Goal: Transaction & Acquisition: Download file/media

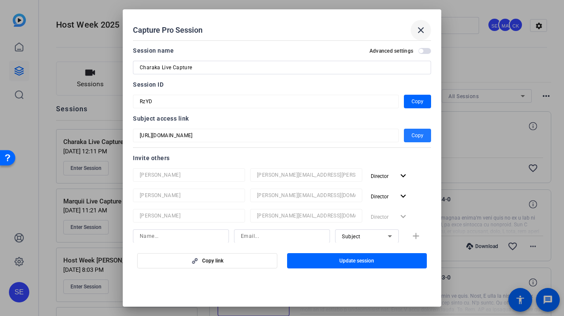
click at [419, 25] on mat-icon "close" at bounding box center [421, 30] width 10 height 10
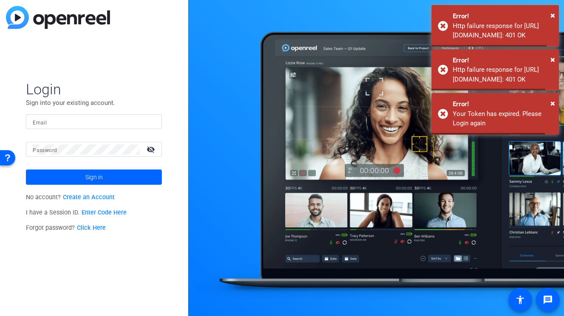
type input "shelby.eden@ext.airbnb.com"
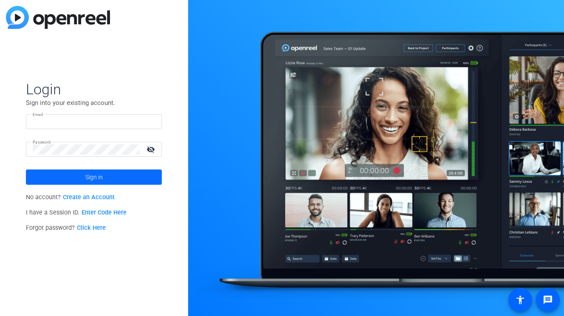
type input "shelby.eden@ext.airbnb.com"
click at [121, 177] on span at bounding box center [94, 177] width 136 height 20
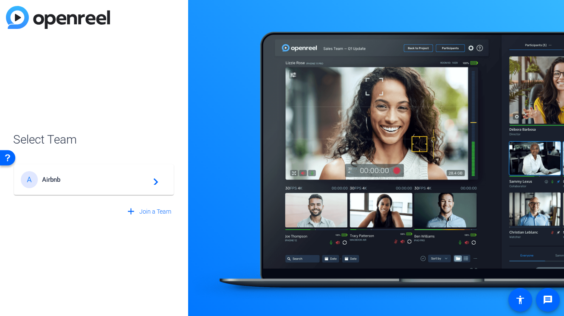
click at [109, 181] on span "Airbnb" at bounding box center [95, 180] width 106 height 8
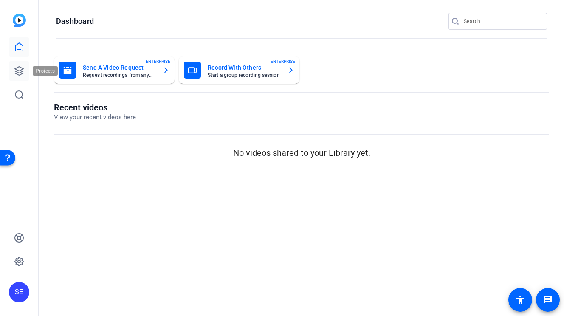
click at [15, 74] on icon at bounding box center [19, 71] width 10 height 10
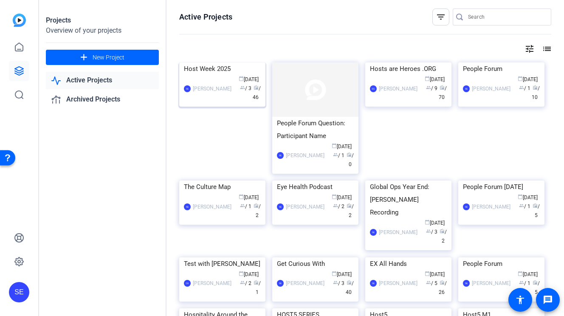
click at [233, 62] on img at bounding box center [222, 62] width 86 height 0
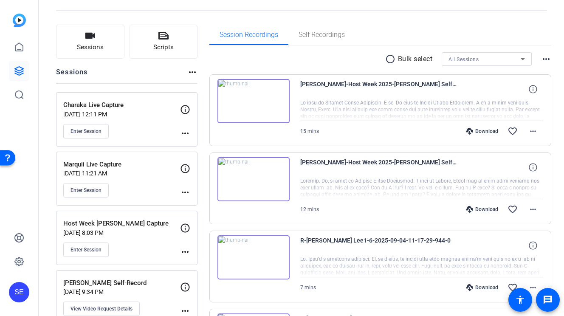
scroll to position [26, 0]
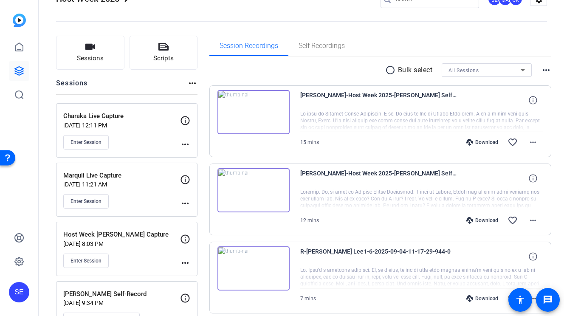
click at [279, 119] on img at bounding box center [253, 112] width 72 height 44
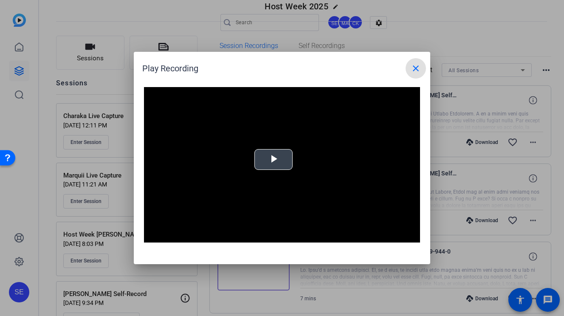
click at [273, 160] on span "Video Player" at bounding box center [273, 160] width 0 height 0
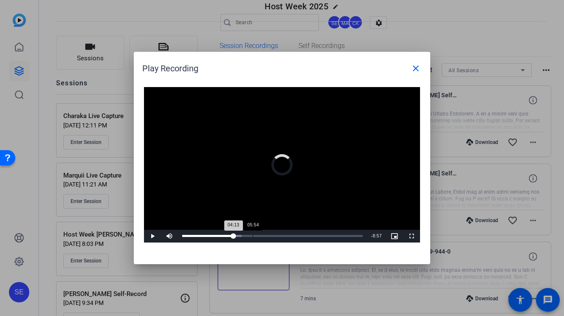
click at [253, 233] on div "Loaded : 32.92% 05:54 04:13" at bounding box center [272, 236] width 189 height 13
click at [270, 233] on div "Loaded : 42.18% 07:21 05:57" at bounding box center [272, 236] width 189 height 13
click at [281, 234] on div "Loaded : 51.96% 08:12 07:21" at bounding box center [272, 236] width 189 height 13
click at [290, 234] on div "Loaded : 60.63% 08:56 08:22" at bounding box center [272, 236] width 189 height 13
click at [306, 235] on div "10:11" at bounding box center [306, 236] width 0 height 2
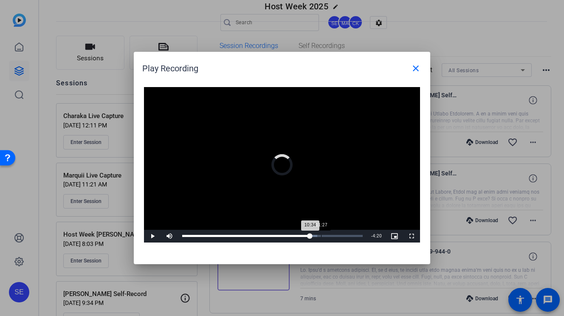
click at [321, 235] on div "11:27" at bounding box center [321, 236] width 0 height 2
click at [344, 233] on div "Loaded : 90.24% 13:23 12:54" at bounding box center [272, 236] width 189 height 13
click at [352, 236] on div "Loaded : 97.70% 14:05 14:05" at bounding box center [272, 236] width 180 height 2
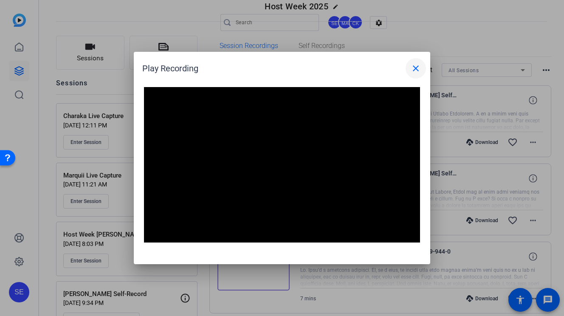
click at [416, 70] on mat-icon "close" at bounding box center [416, 68] width 10 height 10
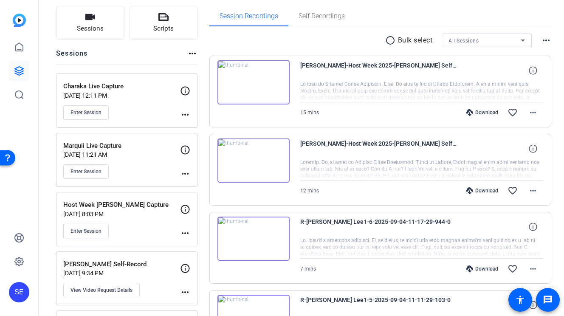
scroll to position [62, 0]
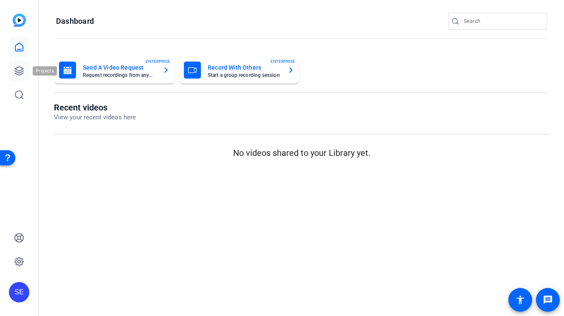
click at [16, 75] on icon at bounding box center [19, 71] width 10 height 10
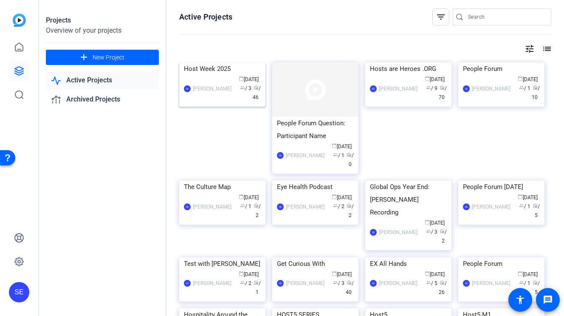
click at [226, 62] on img at bounding box center [222, 62] width 86 height 0
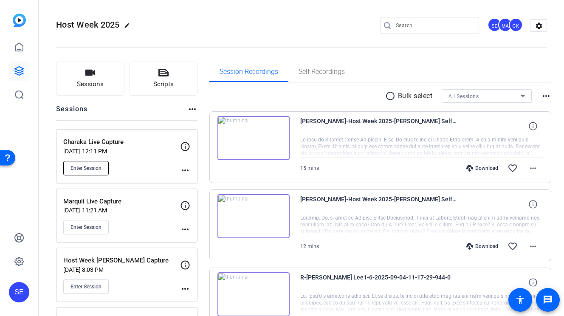
click at [104, 167] on button "Enter Session" at bounding box center [85, 168] width 45 height 14
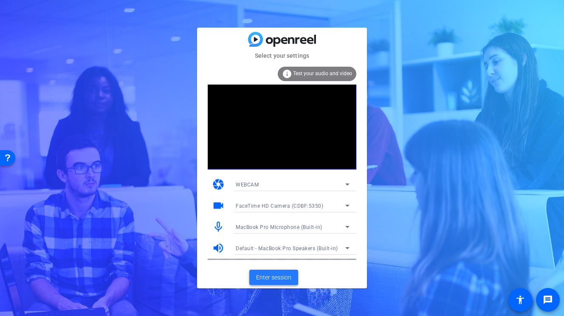
click at [268, 277] on span "Enter session" at bounding box center [273, 277] width 35 height 9
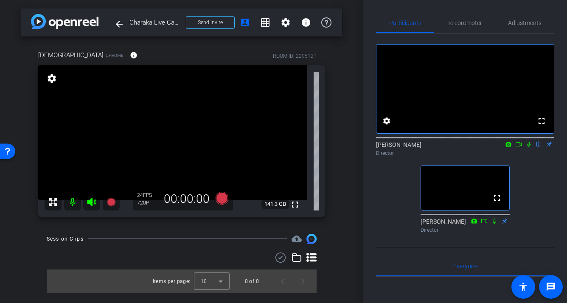
click at [225, 200] on icon at bounding box center [222, 197] width 13 height 13
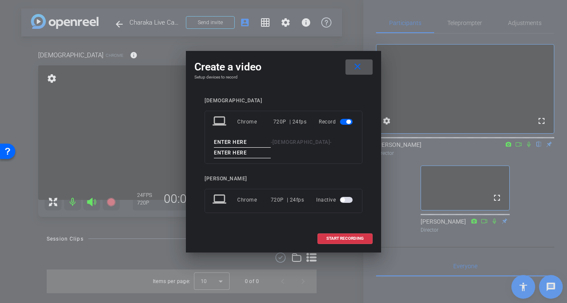
click at [248, 143] on input at bounding box center [242, 142] width 57 height 11
type input "Charaka"
click at [245, 153] on input at bounding box center [242, 153] width 57 height 11
type input "1"
click at [332, 234] on span at bounding box center [345, 238] width 54 height 20
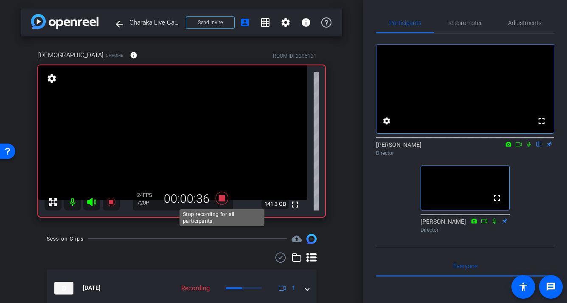
click at [225, 199] on icon at bounding box center [222, 197] width 13 height 13
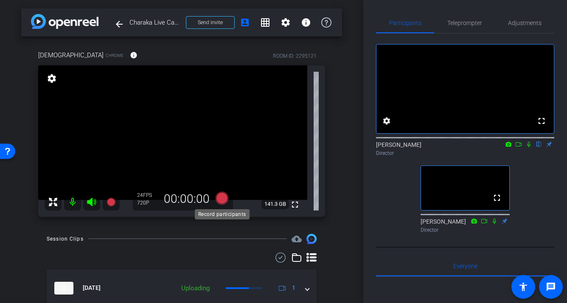
click at [222, 199] on icon at bounding box center [222, 197] width 13 height 13
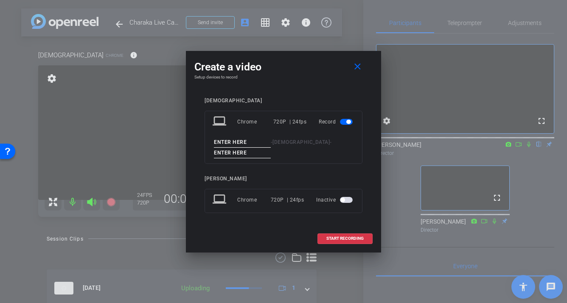
click at [253, 141] on input at bounding box center [242, 142] width 57 height 11
type input "Charaka"
click at [250, 150] on input at bounding box center [242, 153] width 57 height 11
type input "1"
type input "2"
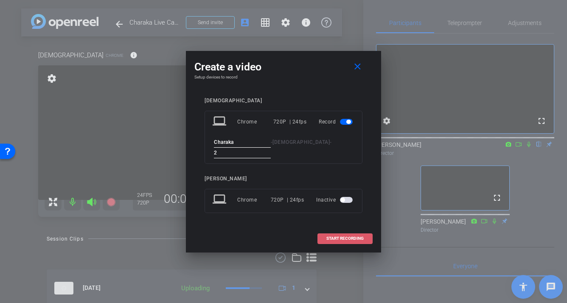
click at [332, 236] on span "START RECORDING" at bounding box center [344, 238] width 37 height 4
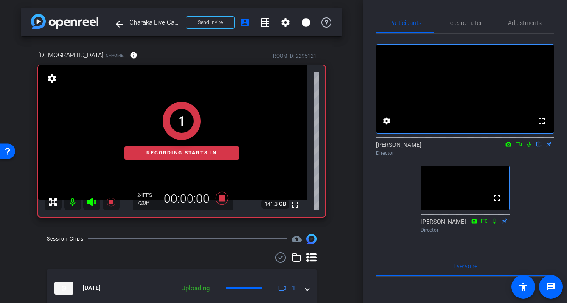
click at [527, 147] on icon at bounding box center [529, 144] width 7 height 6
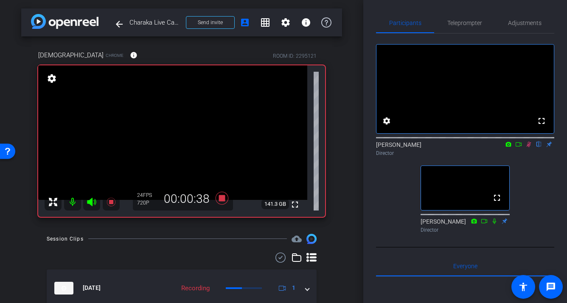
click at [516, 147] on icon at bounding box center [518, 144] width 7 height 6
click at [49, 82] on mat-icon "settings" at bounding box center [52, 78] width 12 height 10
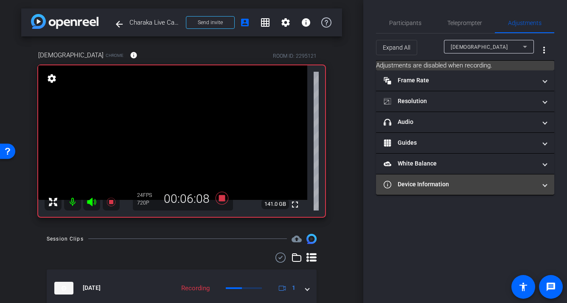
click at [466, 184] on mat-panel-title "Device Information" at bounding box center [460, 184] width 153 height 9
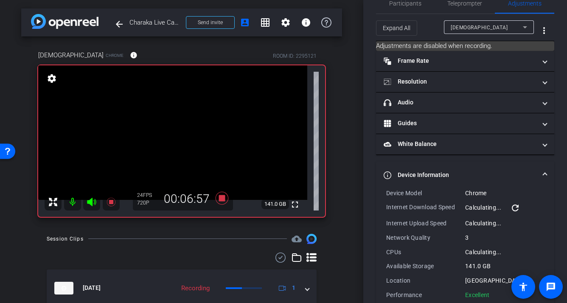
scroll to position [36, 0]
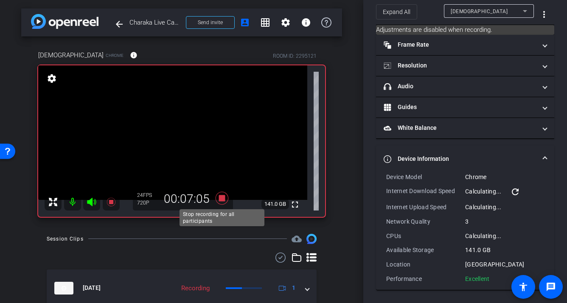
click at [221, 200] on icon at bounding box center [222, 197] width 13 height 13
click at [222, 200] on icon at bounding box center [222, 197] width 13 height 13
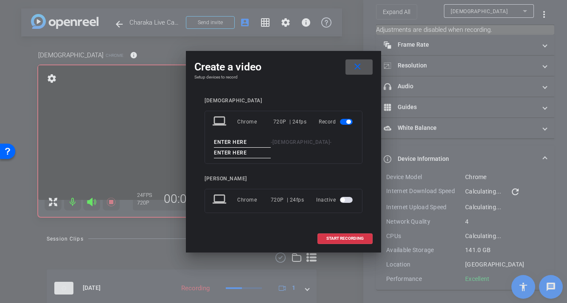
click at [246, 145] on input at bounding box center [242, 142] width 57 height 11
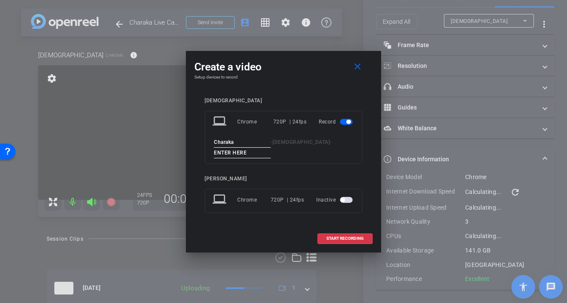
type input "Charaka"
click at [246, 156] on input at bounding box center [242, 153] width 57 height 11
type input "2"
click at [348, 242] on span at bounding box center [345, 238] width 54 height 20
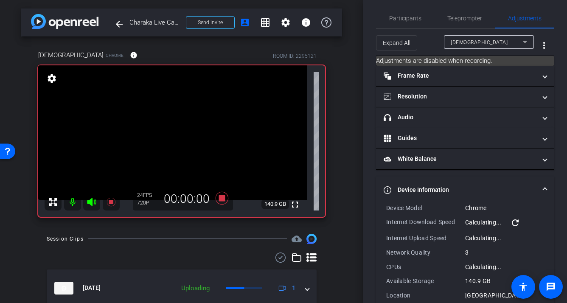
scroll to position [17, 0]
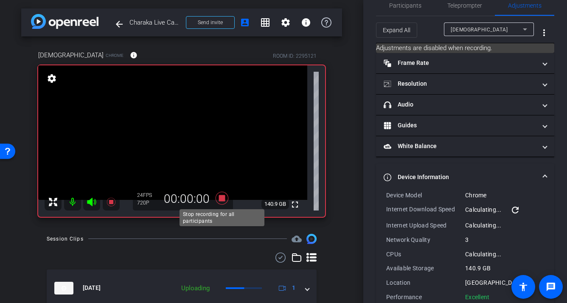
click at [222, 200] on icon at bounding box center [222, 197] width 13 height 13
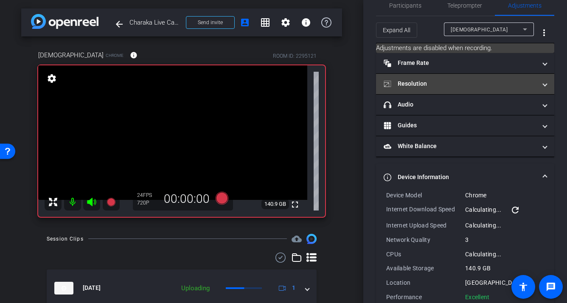
scroll to position [0, 0]
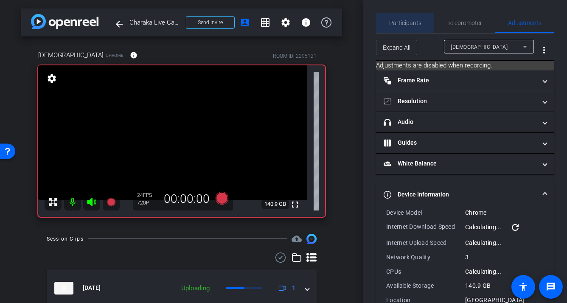
click at [410, 17] on span "Participants" at bounding box center [405, 23] width 32 height 20
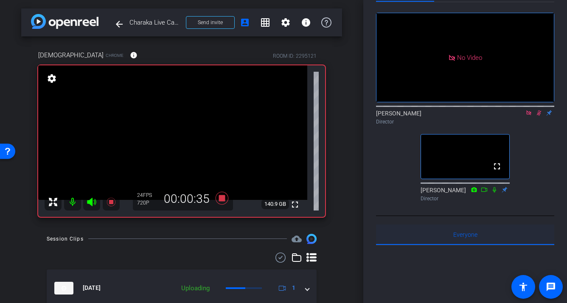
scroll to position [20, 0]
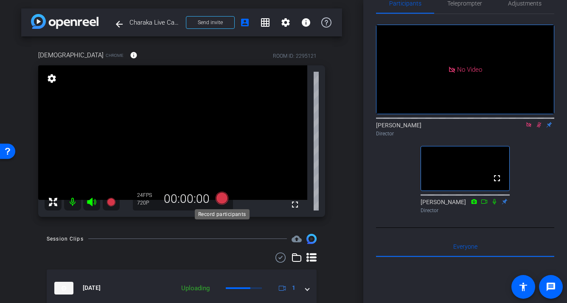
click at [222, 201] on icon at bounding box center [222, 197] width 13 height 13
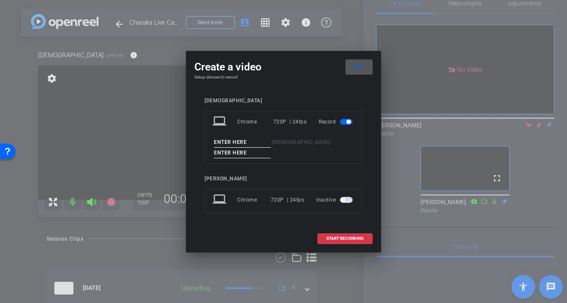
click at [256, 142] on input at bounding box center [242, 142] width 57 height 11
type input "Charaka"
click at [252, 150] on input at bounding box center [242, 153] width 57 height 11
type input "2"
click at [341, 238] on span "START RECORDING" at bounding box center [344, 238] width 37 height 4
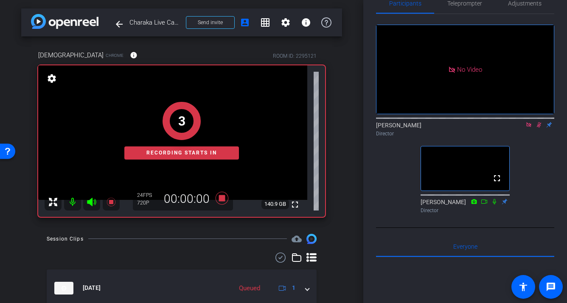
click at [540, 122] on icon at bounding box center [539, 125] width 7 height 6
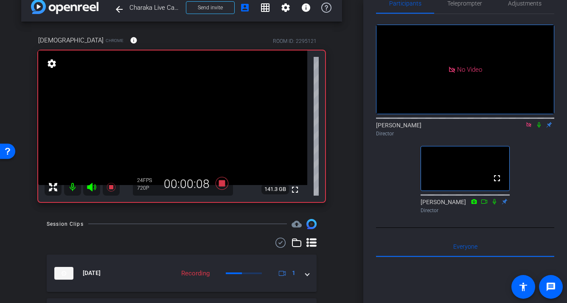
scroll to position [0, 0]
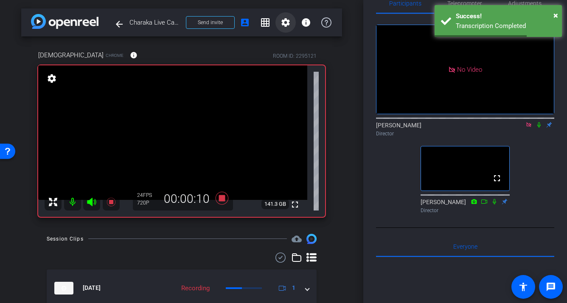
click at [288, 25] on mat-icon "settings" at bounding box center [286, 22] width 10 height 10
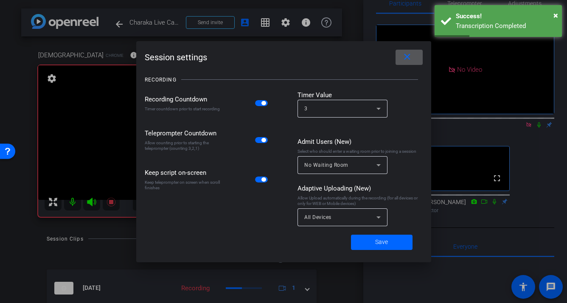
click at [321, 222] on div "All Devices" at bounding box center [340, 217] width 72 height 11
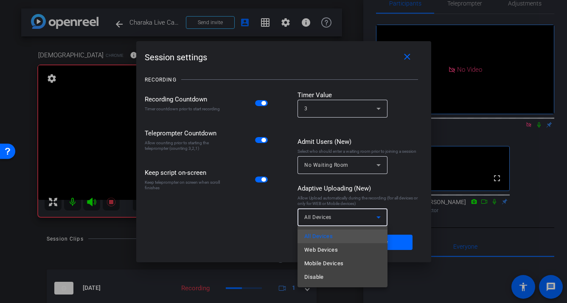
click at [262, 222] on div at bounding box center [283, 151] width 567 height 303
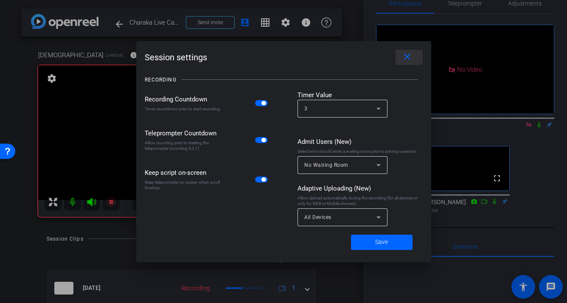
click at [409, 51] on span at bounding box center [409, 57] width 27 height 20
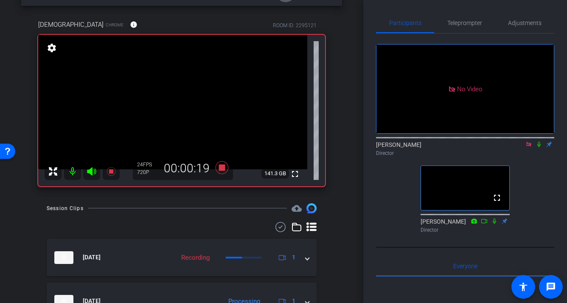
click at [540, 141] on icon at bounding box center [539, 144] width 7 height 6
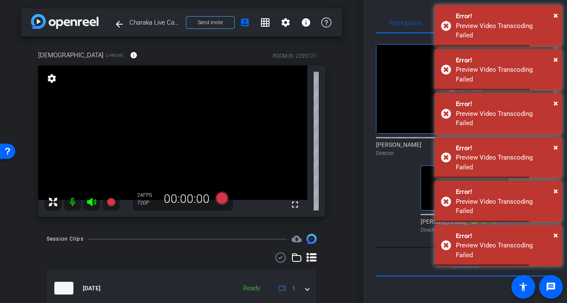
click at [415, 70] on div "No Video" at bounding box center [465, 89] width 177 height 89
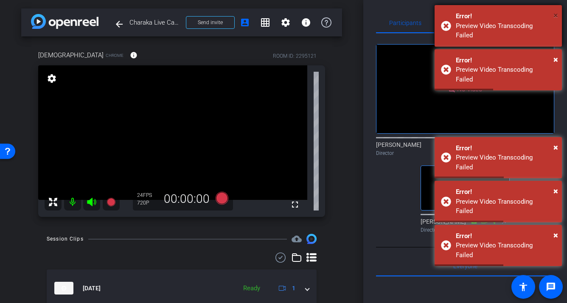
click at [554, 15] on span "×" at bounding box center [556, 15] width 5 height 10
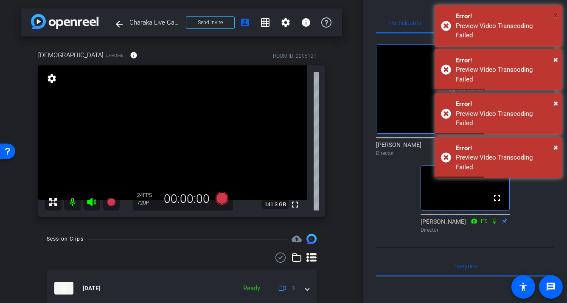
click at [554, 15] on span "×" at bounding box center [556, 15] width 5 height 10
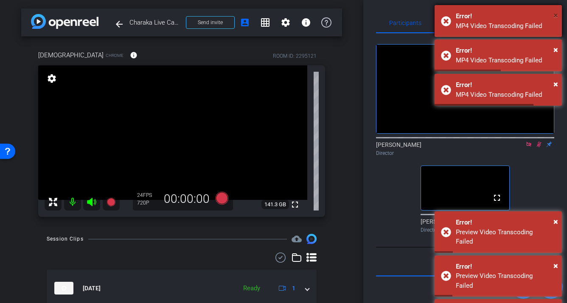
click at [555, 18] on span "×" at bounding box center [556, 15] width 5 height 10
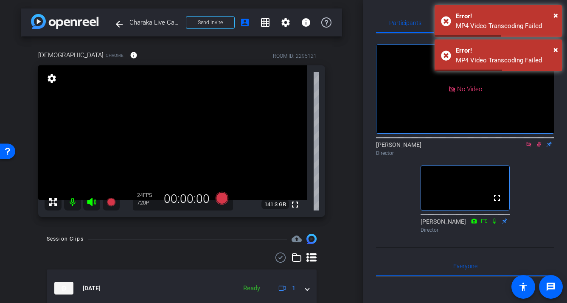
click at [366, 138] on div "Participants Teleprompter Adjustments No Video Shelby Eden Director fullscreen …" at bounding box center [465, 151] width 204 height 303
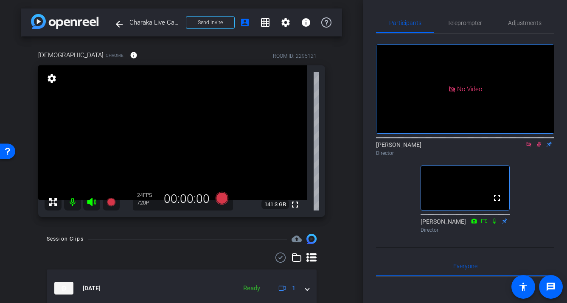
click at [540, 141] on icon at bounding box center [539, 144] width 7 height 6
click at [223, 201] on icon at bounding box center [222, 198] width 13 height 13
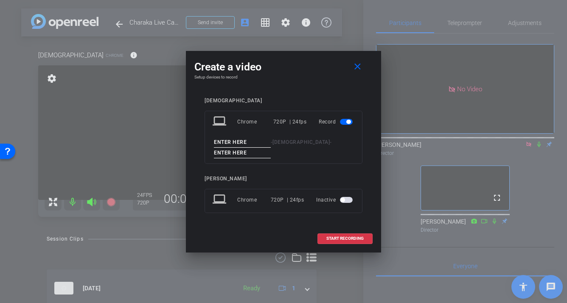
click at [242, 144] on input at bounding box center [242, 142] width 57 height 11
type input "Charaka"
click at [241, 159] on div "laptop Chrome 720P | 24fps Record Charaka - Charaka Dharma -" at bounding box center [284, 137] width 158 height 53
click at [241, 155] on input at bounding box center [242, 153] width 57 height 11
type input "3"
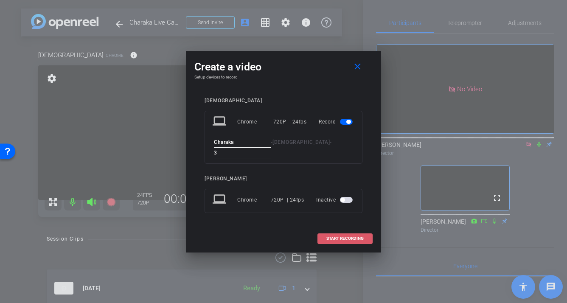
click at [340, 237] on span "START RECORDING" at bounding box center [344, 238] width 37 height 4
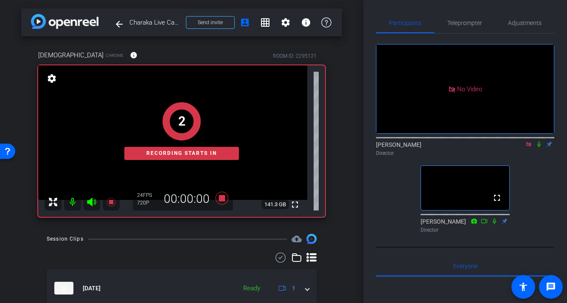
click at [538, 141] on icon at bounding box center [539, 144] width 7 height 6
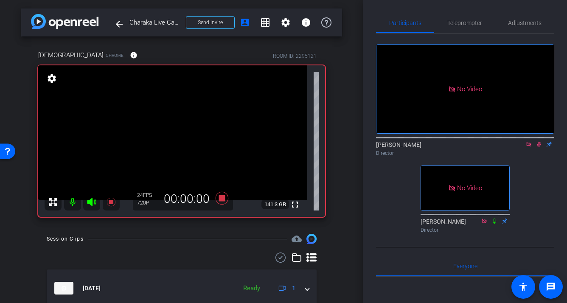
click at [537, 141] on icon at bounding box center [539, 144] width 7 height 6
click at [199, 199] on div "00:00:00" at bounding box center [186, 199] width 57 height 14
click at [221, 199] on icon at bounding box center [222, 198] width 13 height 13
click at [223, 200] on icon at bounding box center [222, 198] width 13 height 13
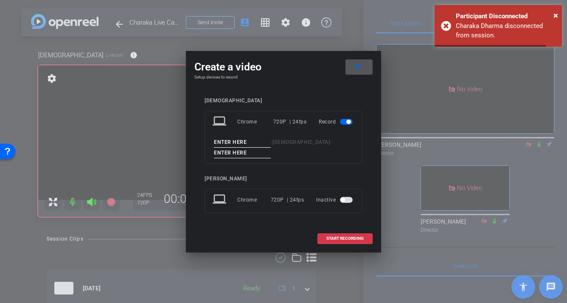
click at [245, 149] on input at bounding box center [242, 153] width 57 height 11
click at [245, 143] on input at bounding box center [242, 142] width 57 height 11
type input "Charaka"
click at [256, 153] on input at bounding box center [242, 153] width 57 height 11
type input "4"
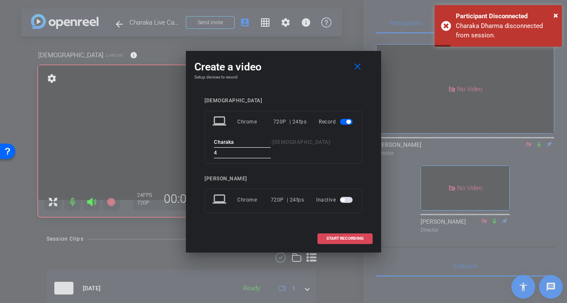
click at [343, 237] on span "START RECORDING" at bounding box center [344, 238] width 37 height 4
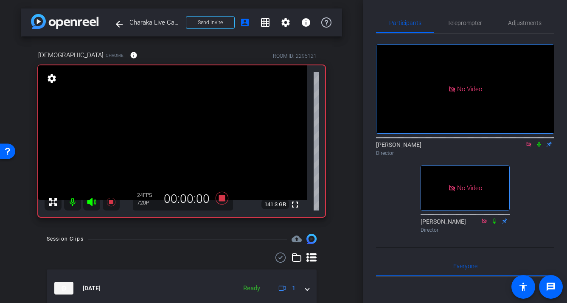
click at [541, 141] on icon at bounding box center [539, 144] width 7 height 6
click at [540, 141] on icon at bounding box center [539, 144] width 7 height 6
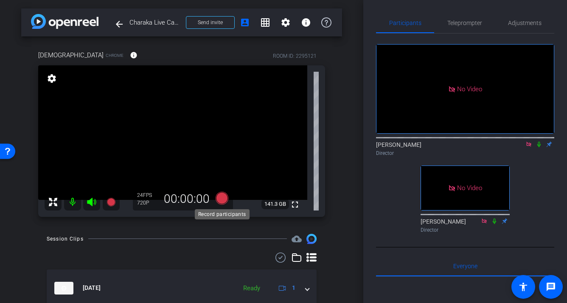
click at [222, 198] on icon at bounding box center [222, 197] width 13 height 13
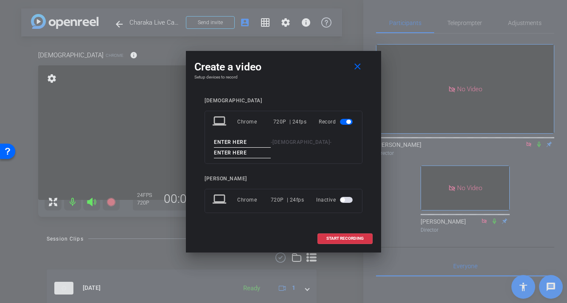
click at [252, 139] on input at bounding box center [242, 142] width 57 height 11
type input "Charaka"
click at [250, 152] on input at bounding box center [242, 153] width 57 height 11
type input "4"
click at [333, 241] on span "START RECORDING" at bounding box center [344, 238] width 37 height 4
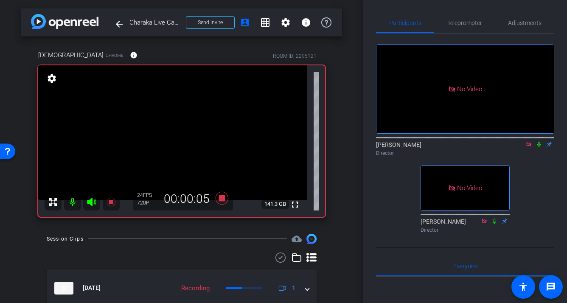
click at [539, 141] on icon at bounding box center [539, 144] width 7 height 6
click at [225, 199] on icon at bounding box center [222, 198] width 20 height 15
click at [224, 198] on icon at bounding box center [222, 197] width 13 height 13
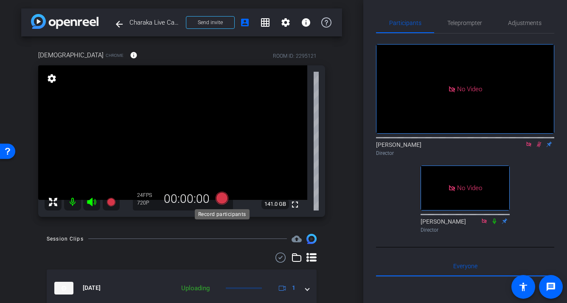
click at [222, 199] on icon at bounding box center [222, 197] width 13 height 13
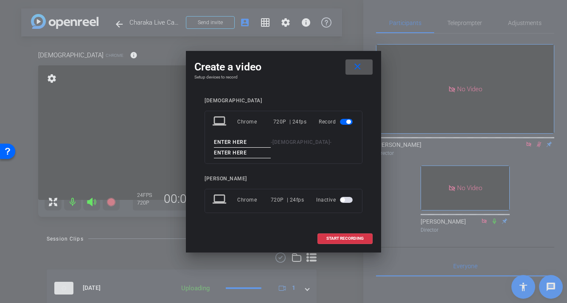
click at [250, 141] on input at bounding box center [242, 142] width 57 height 11
type input "C"
click at [243, 154] on input at bounding box center [242, 153] width 57 height 11
type input "3"
click at [346, 239] on span "START RECORDING" at bounding box center [344, 238] width 37 height 4
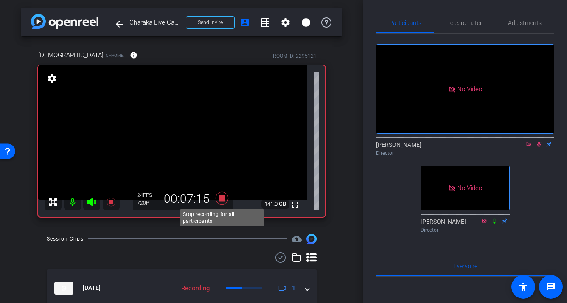
click at [221, 199] on icon at bounding box center [222, 197] width 13 height 13
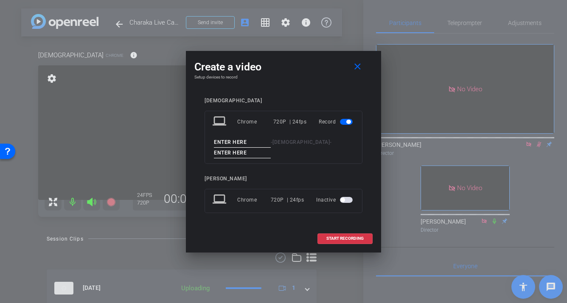
click at [232, 139] on input at bounding box center [242, 142] width 57 height 11
type input "Chakara"
click at [240, 155] on input at bounding box center [242, 153] width 57 height 11
type input "6"
click at [324, 238] on span at bounding box center [345, 238] width 54 height 20
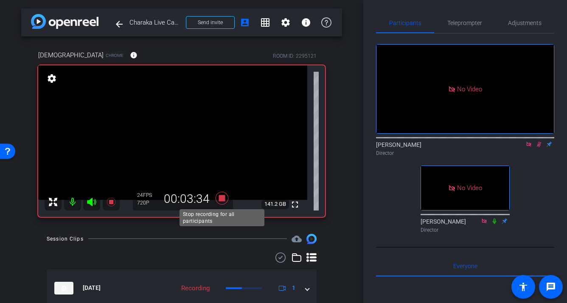
click at [223, 197] on icon at bounding box center [222, 197] width 13 height 13
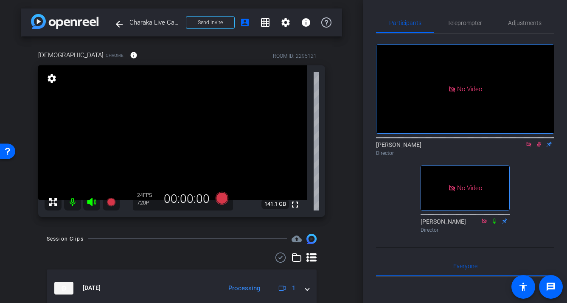
click at [537, 141] on icon at bounding box center [539, 144] width 7 height 6
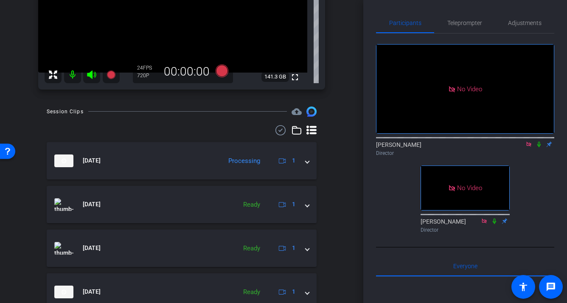
scroll to position [107, 0]
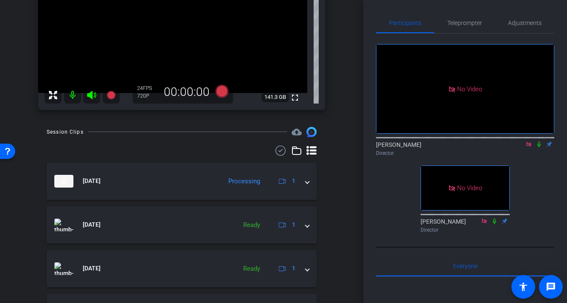
click at [541, 141] on icon at bounding box center [539, 144] width 7 height 6
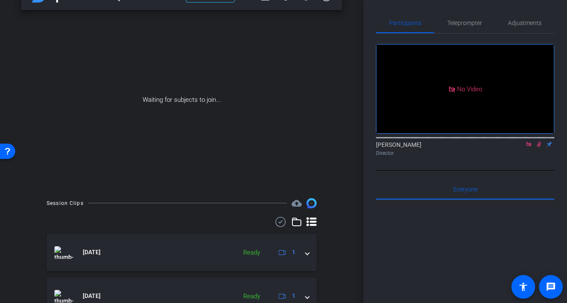
scroll to position [0, 0]
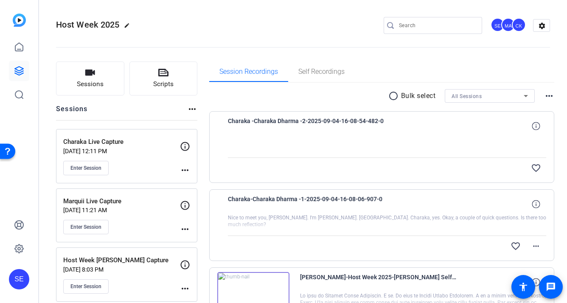
click at [146, 150] on p "[DATE] 12:11 PM" at bounding box center [121, 151] width 117 height 7
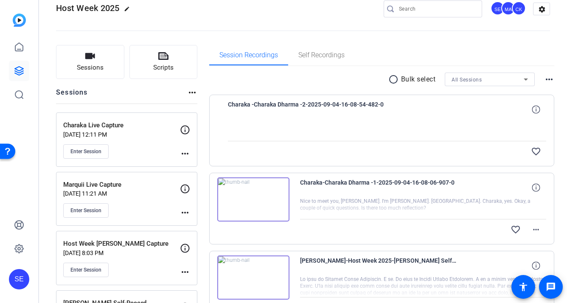
scroll to position [14, 0]
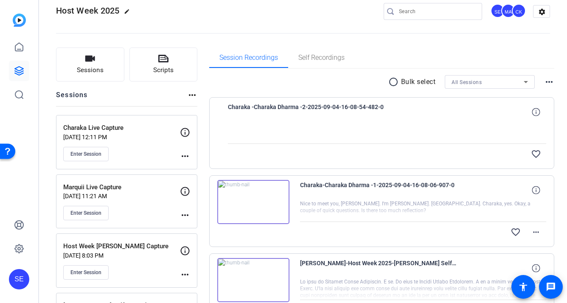
click at [265, 205] on img at bounding box center [253, 202] width 72 height 44
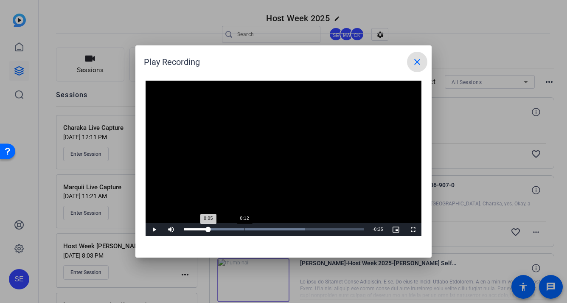
click at [244, 229] on div "0:12" at bounding box center [244, 229] width 0 height 2
click at [247, 228] on div "0:13" at bounding box center [215, 229] width 63 height 2
click at [259, 228] on div "Loaded : 94.95% 0:15 0:14" at bounding box center [274, 229] width 180 height 2
click at [269, 228] on div "Loaded : 94.95% 0:17 0:15" at bounding box center [274, 229] width 189 height 13
click at [270, 228] on div "0:17" at bounding box center [227, 229] width 86 height 2
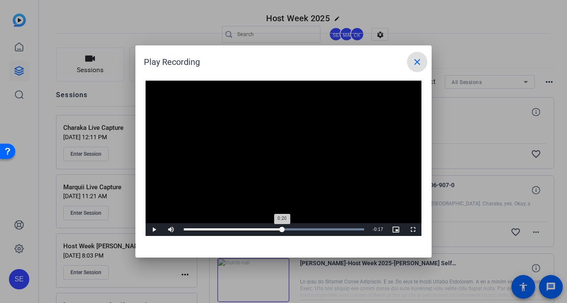
click at [282, 228] on div "Loaded : 100.00% 0:20 0:20" at bounding box center [274, 229] width 189 height 13
click at [299, 227] on div "Loaded : 100.00% 0:24 0:20" at bounding box center [274, 229] width 189 height 13
click at [307, 227] on div "Loaded : 100.00% 0:25 0:25" at bounding box center [274, 229] width 189 height 13
click at [318, 227] on div "Loaded : 100.00% 0:28 0:28" at bounding box center [274, 229] width 189 height 13
click at [422, 62] on span at bounding box center [417, 62] width 20 height 20
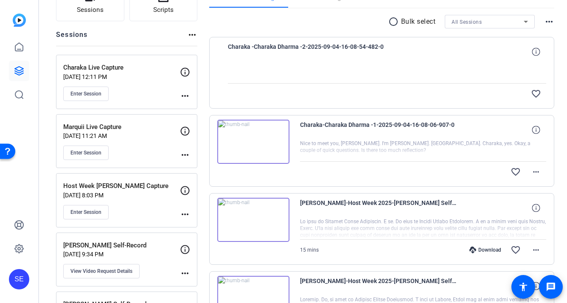
scroll to position [90, 0]
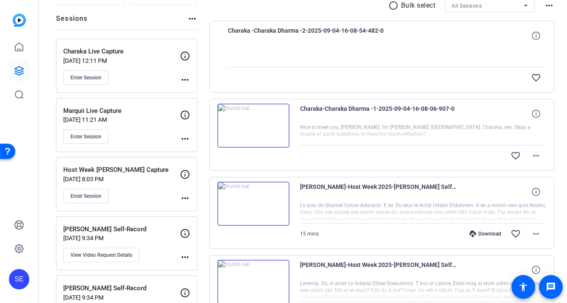
click at [141, 185] on div "Host Week Roger Capture Sep 03, 2025 @ 8:03 PM Enter Session" at bounding box center [121, 184] width 117 height 38
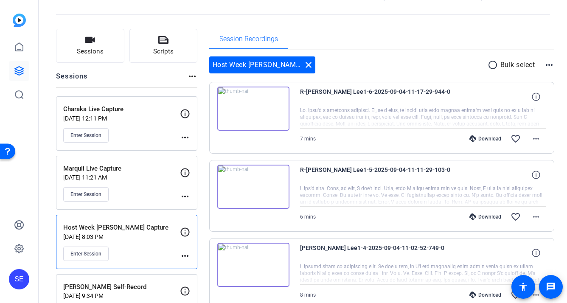
scroll to position [44, 0]
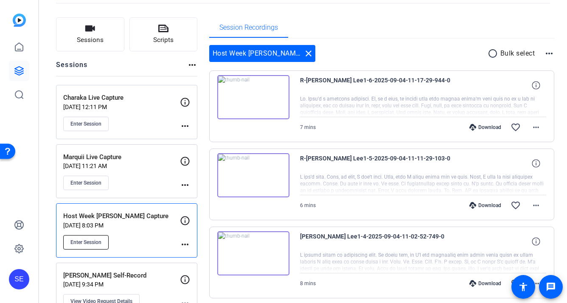
click at [93, 245] on span "Enter Session" at bounding box center [85, 242] width 31 height 7
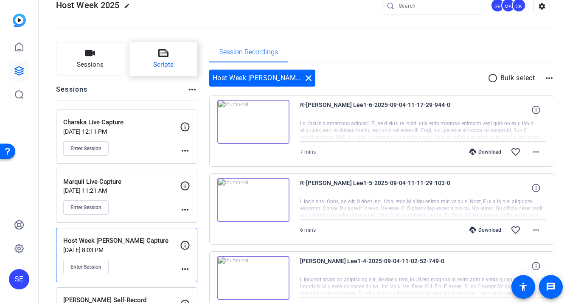
scroll to position [0, 0]
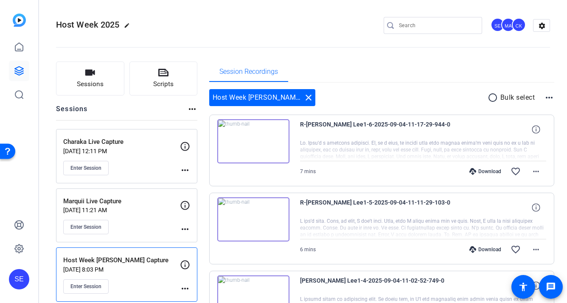
click at [126, 141] on p "Charaka Live Capture" at bounding box center [121, 142] width 117 height 10
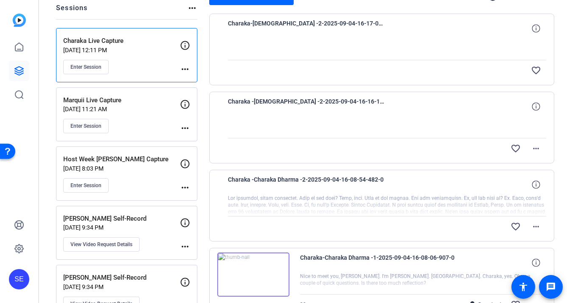
scroll to position [81, 0]
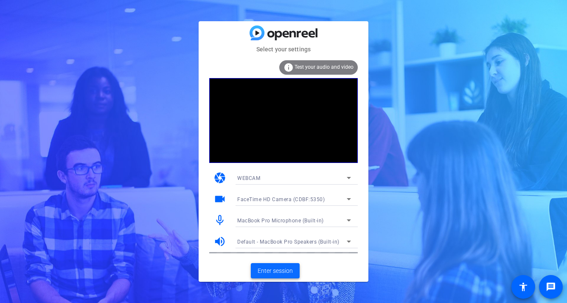
click at [280, 269] on span "Enter session" at bounding box center [275, 271] width 35 height 9
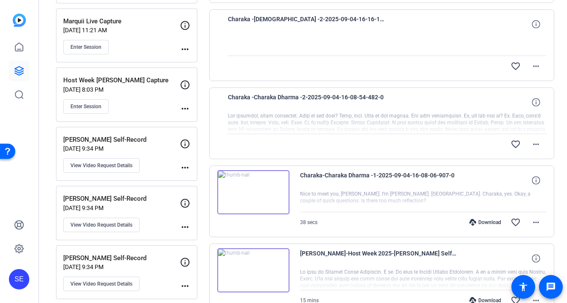
scroll to position [231, 0]
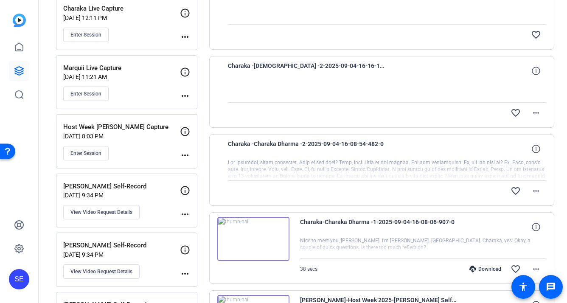
scroll to position [146, 0]
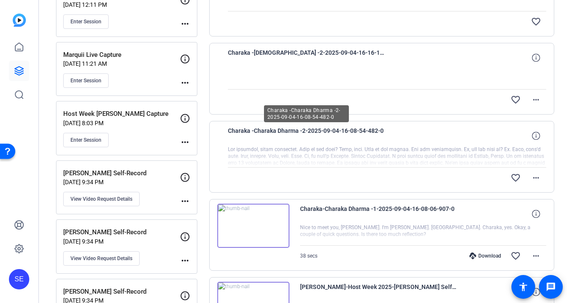
click at [260, 144] on span "Charaka -Charaka Dharma -2-2025-09-04-16-08-54-482-0" at bounding box center [306, 136] width 157 height 20
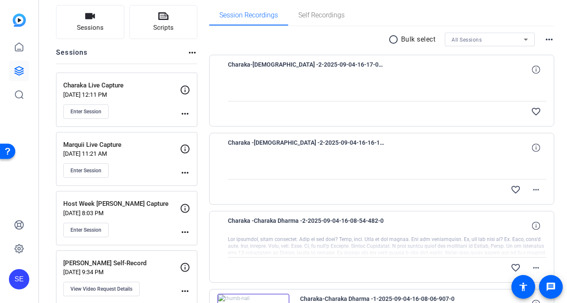
scroll to position [0, 0]
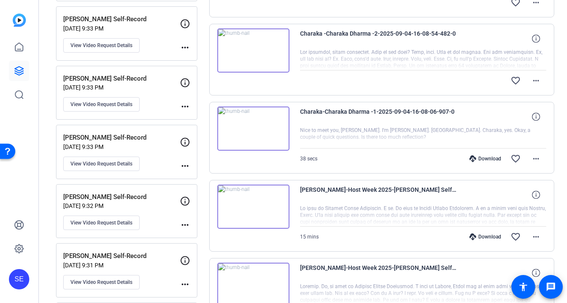
scroll to position [444, 0]
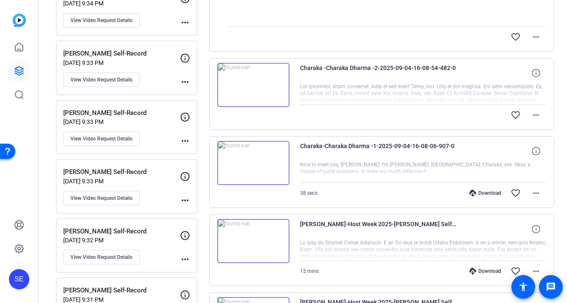
click at [275, 80] on img at bounding box center [253, 85] width 72 height 44
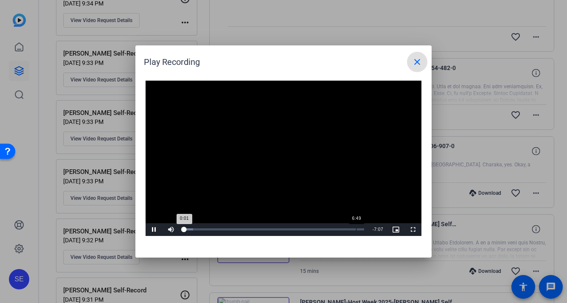
click at [356, 228] on div "Loaded : 5.16% 6:49 0:01" at bounding box center [274, 229] width 180 height 2
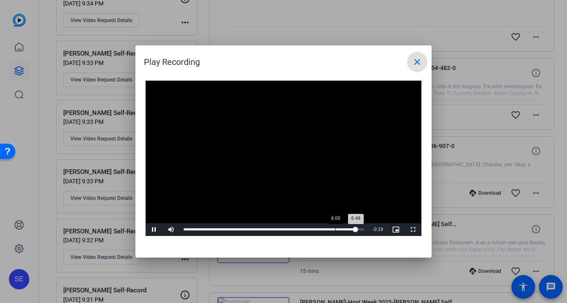
click at [335, 229] on div "6:00" at bounding box center [335, 229] width 0 height 2
click at [153, 230] on span "Video Player" at bounding box center [154, 230] width 17 height 0
click at [415, 64] on mat-icon "close" at bounding box center [417, 62] width 10 height 10
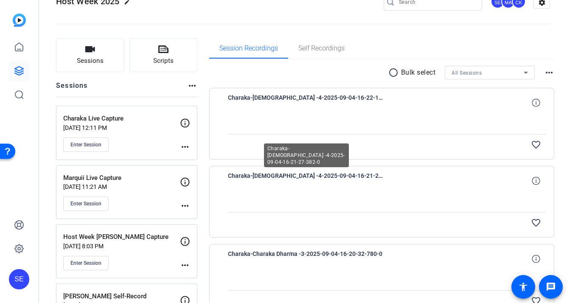
scroll to position [0, 0]
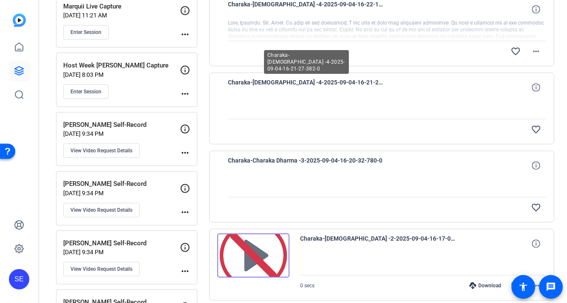
scroll to position [105, 0]
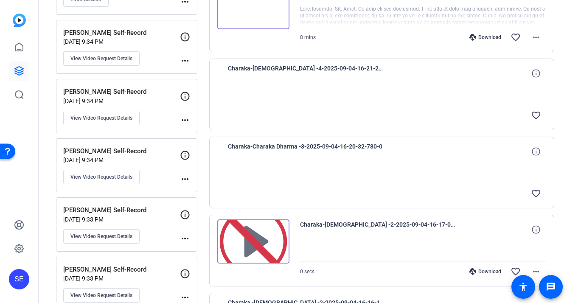
scroll to position [293, 0]
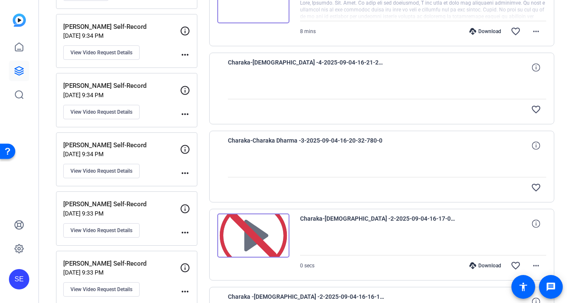
click at [320, 105] on div "favorite_border" at bounding box center [387, 109] width 319 height 20
click at [491, 123] on div "Charaka-[DEMOGRAPHIC_DATA] -4-2025-09-04-16-21-27-382-0 favorite_border" at bounding box center [382, 89] width 346 height 72
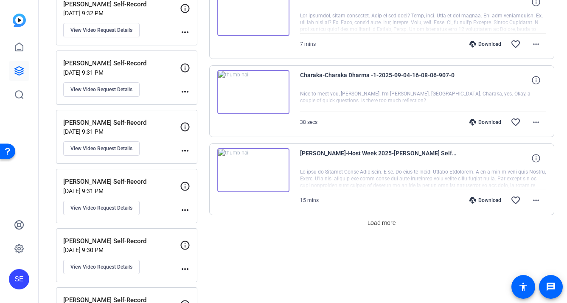
scroll to position [680, 0]
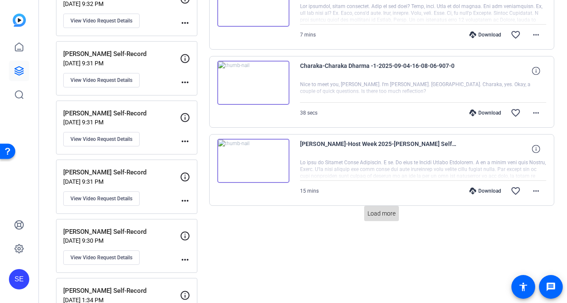
click at [384, 212] on span "Load more" at bounding box center [382, 213] width 28 height 9
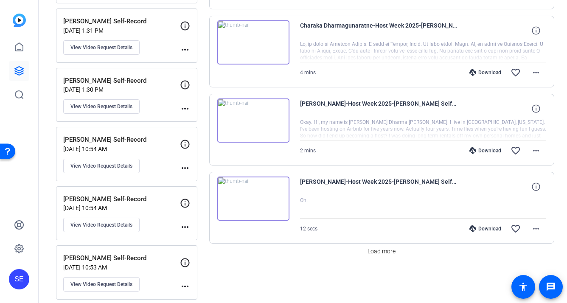
scroll to position [1427, 0]
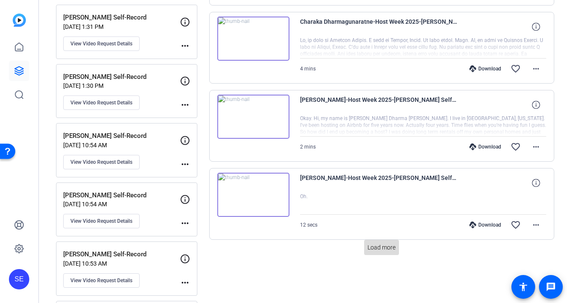
click at [383, 252] on span at bounding box center [381, 247] width 35 height 20
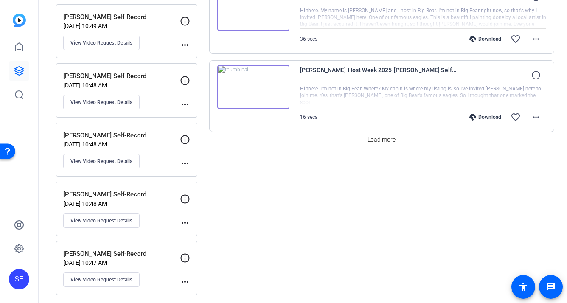
scroll to position [2319, 0]
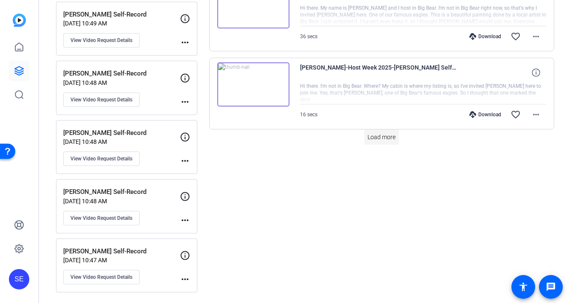
click at [393, 133] on span "Load more" at bounding box center [382, 137] width 28 height 9
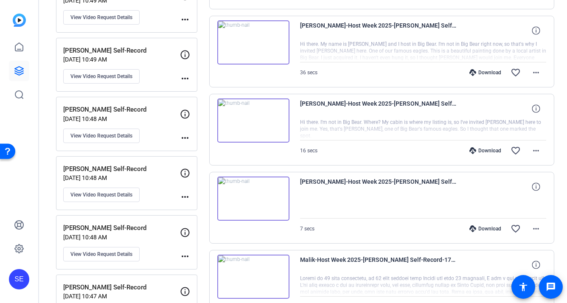
scroll to position [2286, 0]
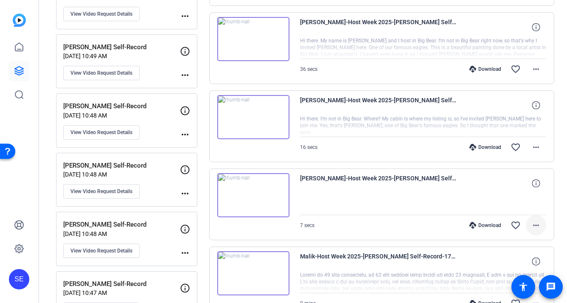
click at [541, 224] on span at bounding box center [536, 225] width 20 height 20
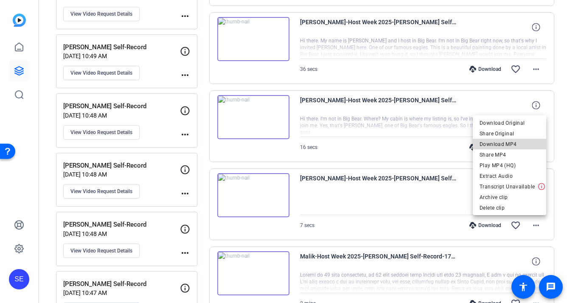
click at [516, 146] on span "Download MP4" at bounding box center [510, 144] width 60 height 10
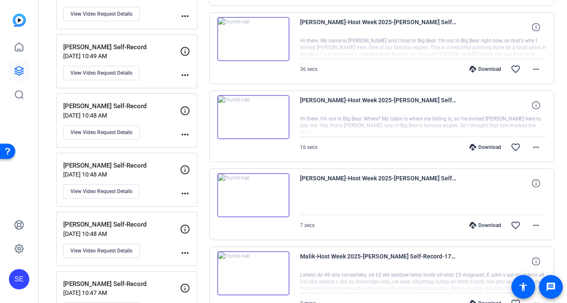
scroll to position [2274, 0]
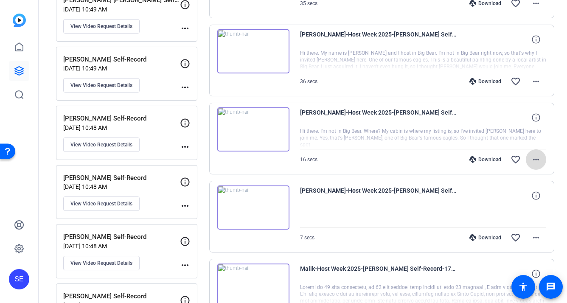
click at [537, 159] on mat-icon "more_horiz" at bounding box center [536, 160] width 10 height 10
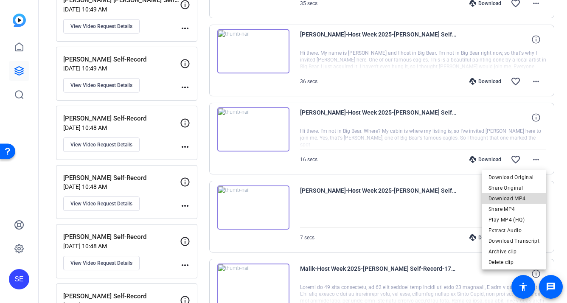
click at [520, 200] on span "Download MP4" at bounding box center [514, 199] width 51 height 10
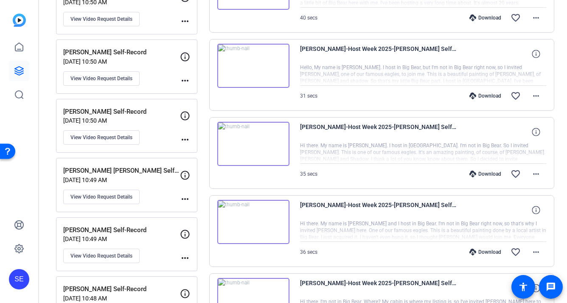
scroll to position [2093, 0]
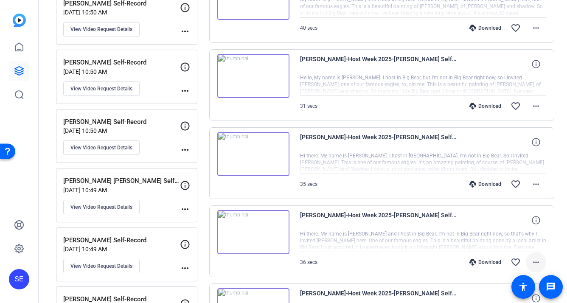
click at [542, 261] on span at bounding box center [536, 262] width 20 height 20
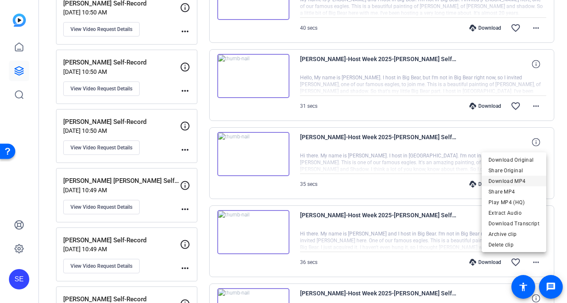
click at [523, 183] on span "Download MP4" at bounding box center [514, 181] width 51 height 10
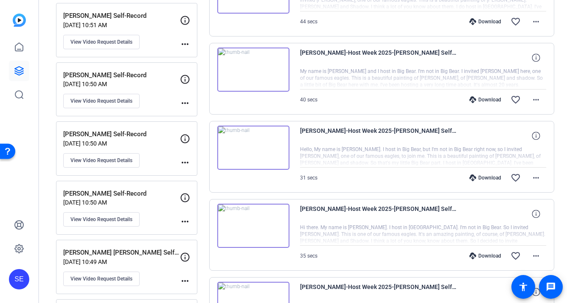
scroll to position [2008, 0]
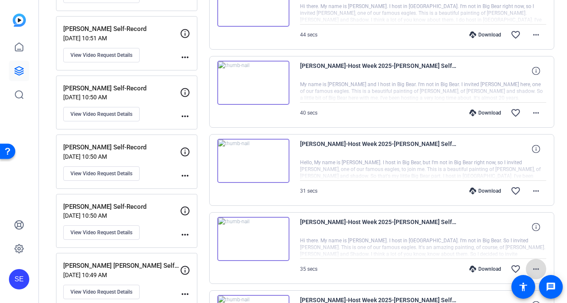
click at [537, 267] on mat-icon "more_horiz" at bounding box center [536, 269] width 10 height 10
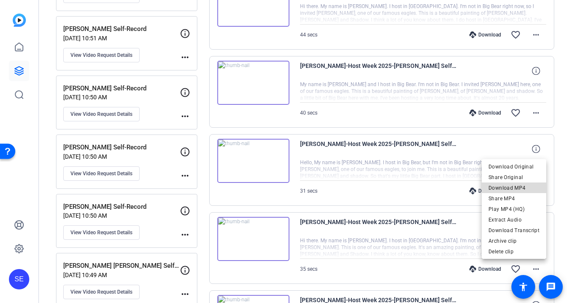
click at [529, 186] on span "Download MP4" at bounding box center [514, 188] width 51 height 10
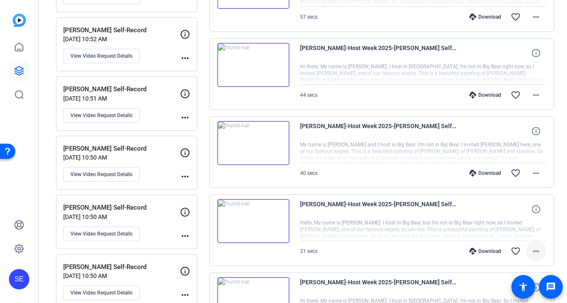
scroll to position [1941, 0]
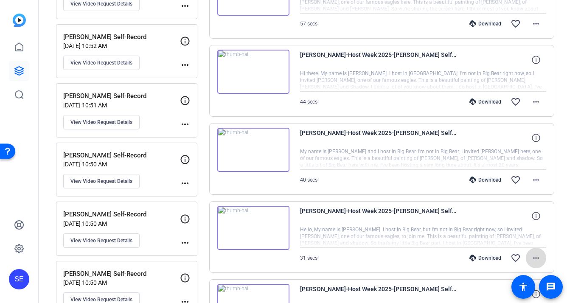
click at [538, 259] on mat-icon "more_horiz" at bounding box center [536, 258] width 10 height 10
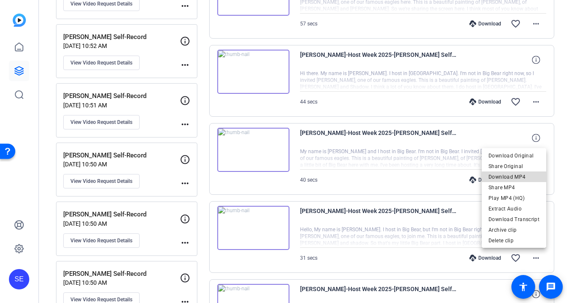
click at [522, 178] on span "Download MP4" at bounding box center [514, 177] width 51 height 10
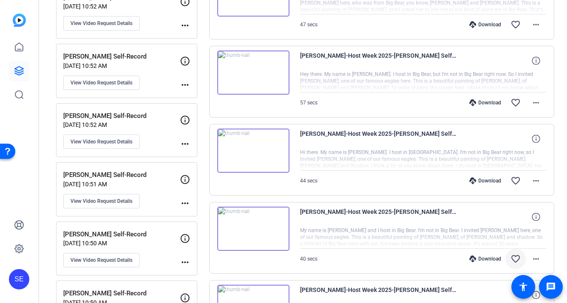
scroll to position [1860, 0]
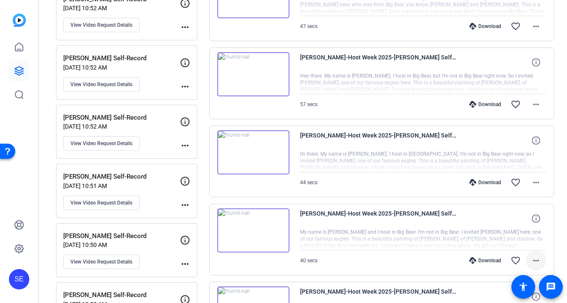
click at [541, 261] on mat-icon "more_horiz" at bounding box center [536, 261] width 10 height 10
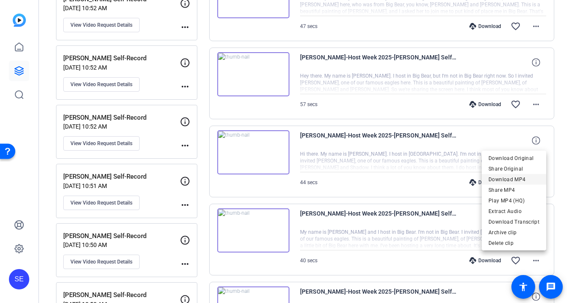
click at [527, 183] on span "Download MP4" at bounding box center [514, 179] width 51 height 10
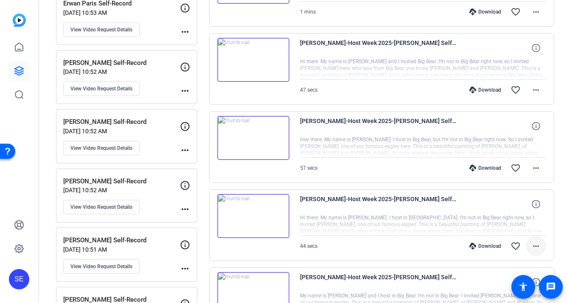
scroll to position [1789, 0]
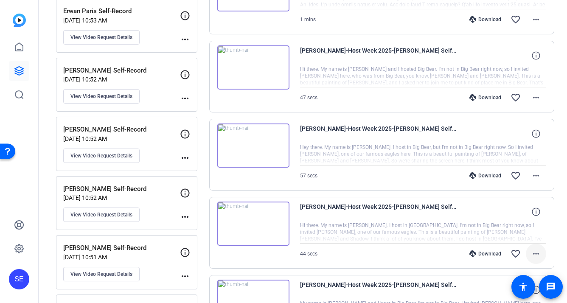
click at [538, 255] on mat-icon "more_horiz" at bounding box center [536, 254] width 10 height 10
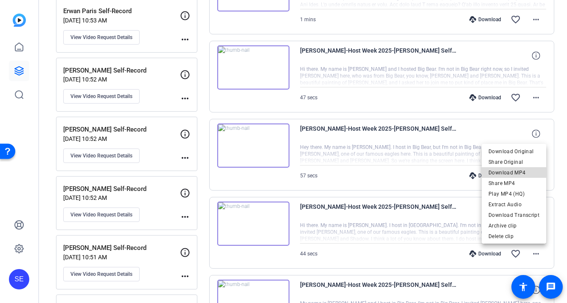
click at [532, 175] on span "Download MP4" at bounding box center [514, 173] width 51 height 10
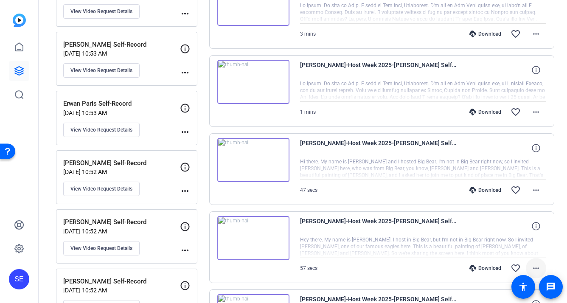
scroll to position [1696, 0]
click at [539, 265] on mat-icon "more_horiz" at bounding box center [536, 269] width 10 height 10
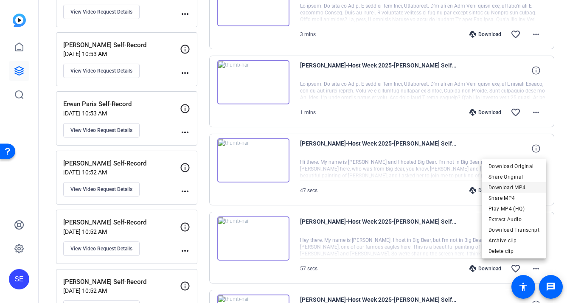
click at [527, 185] on span "Download MP4" at bounding box center [514, 188] width 51 height 10
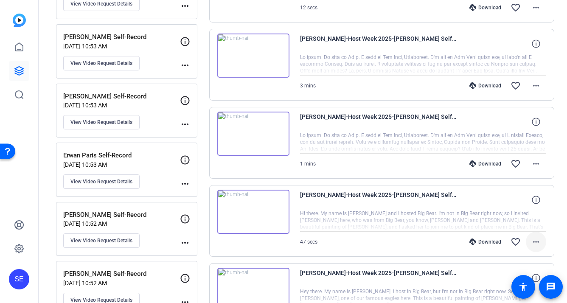
scroll to position [1628, 0]
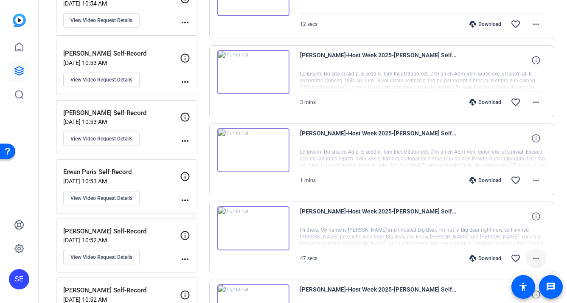
click at [537, 256] on mat-icon "more_horiz" at bounding box center [536, 258] width 10 height 10
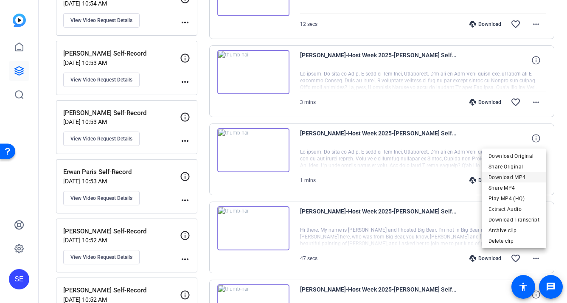
click at [530, 179] on span "Download MP4" at bounding box center [514, 177] width 51 height 10
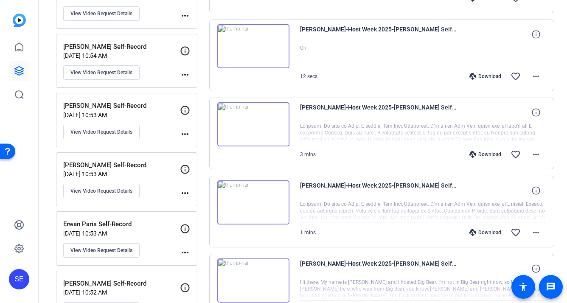
scroll to position [1573, 0]
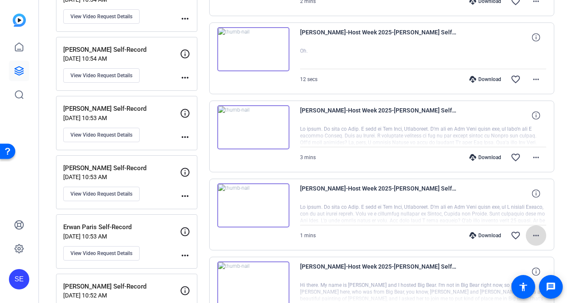
click at [539, 234] on mat-icon "more_horiz" at bounding box center [536, 236] width 10 height 10
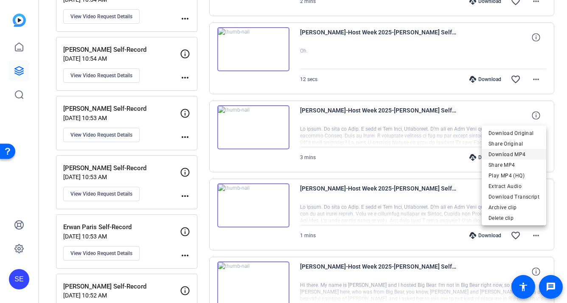
click at [528, 155] on span "Download MP4" at bounding box center [514, 154] width 51 height 10
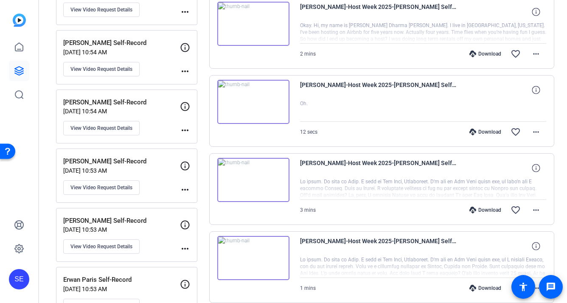
scroll to position [1513, 0]
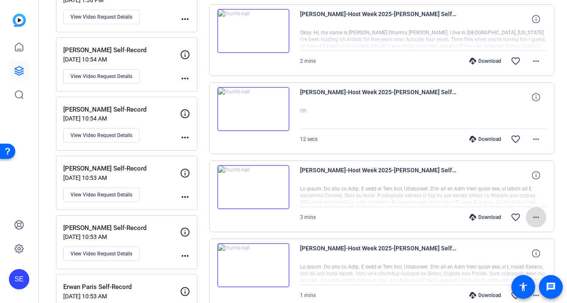
click at [541, 217] on span at bounding box center [536, 217] width 20 height 20
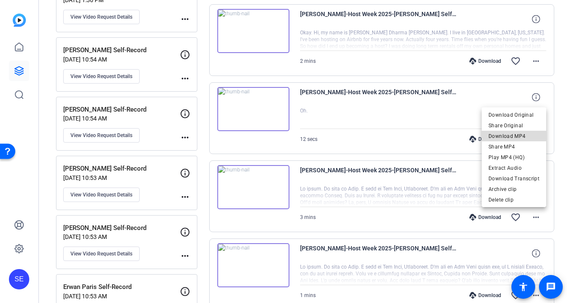
click at [526, 138] on span "Download MP4" at bounding box center [514, 136] width 51 height 10
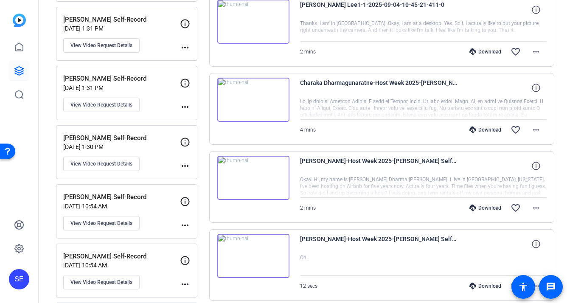
scroll to position [1358, 0]
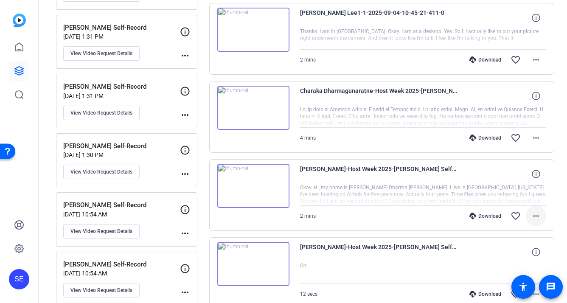
click at [532, 218] on mat-icon "more_horiz" at bounding box center [536, 216] width 10 height 10
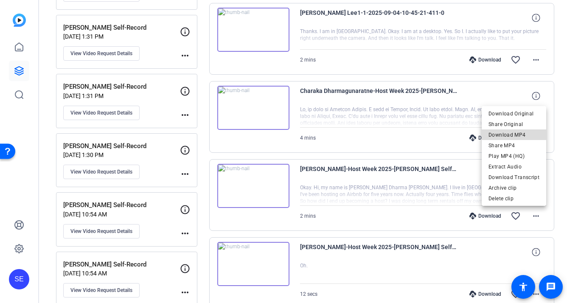
click at [526, 138] on span "Download MP4" at bounding box center [514, 135] width 51 height 10
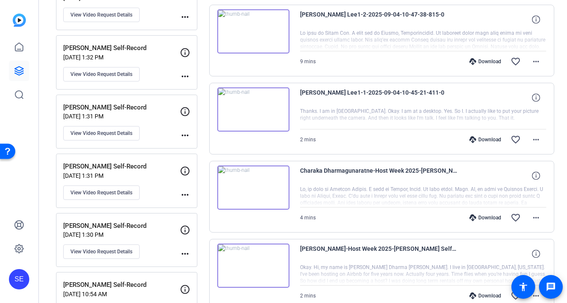
scroll to position [1277, 0]
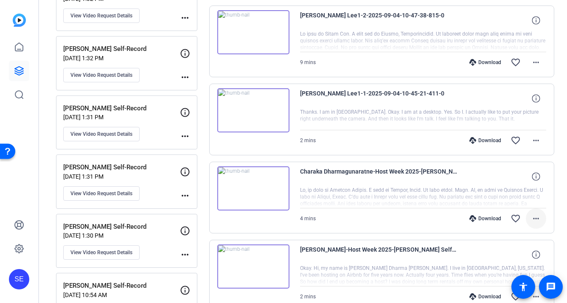
click at [534, 217] on mat-icon "more_horiz" at bounding box center [536, 219] width 10 height 10
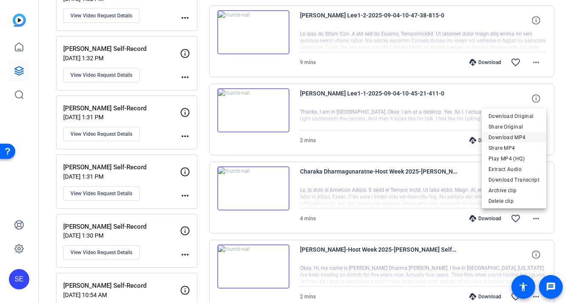
click at [529, 138] on span "Download MP4" at bounding box center [514, 137] width 51 height 10
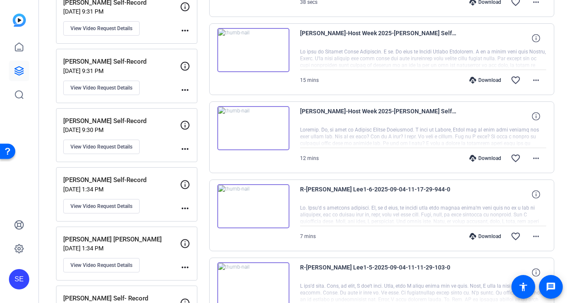
scroll to position [785, 0]
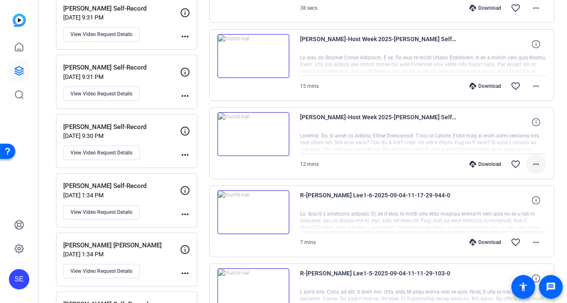
click at [538, 170] on span at bounding box center [536, 164] width 20 height 20
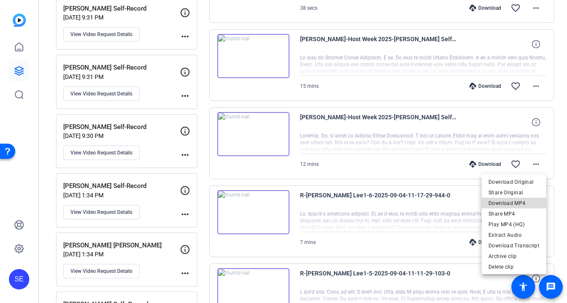
click at [523, 202] on span "Download MP4" at bounding box center [514, 203] width 51 height 10
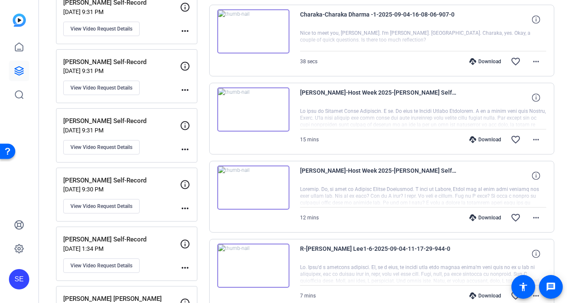
scroll to position [725, 0]
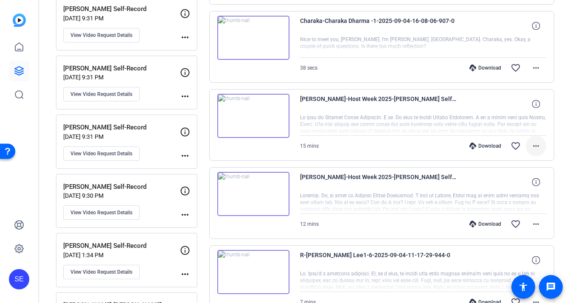
click at [535, 146] on mat-icon "more_horiz" at bounding box center [536, 146] width 10 height 10
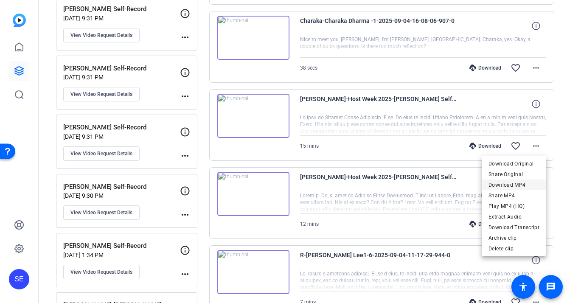
click at [528, 187] on span "Download MP4" at bounding box center [514, 185] width 51 height 10
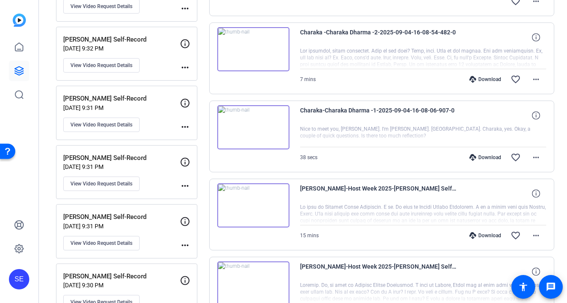
scroll to position [636, 0]
click at [539, 163] on span at bounding box center [536, 157] width 20 height 20
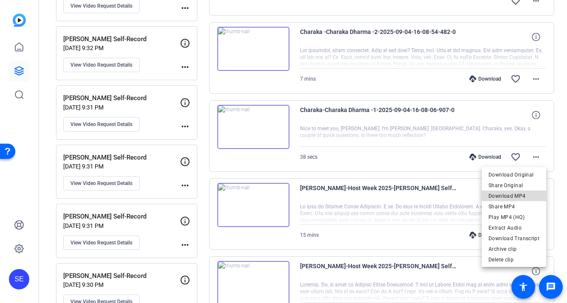
click at [529, 197] on span "Download MP4" at bounding box center [514, 196] width 51 height 10
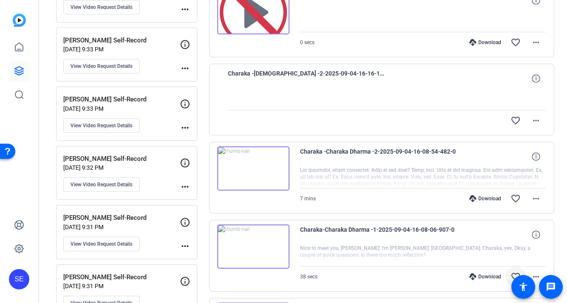
scroll to position [516, 0]
click at [540, 200] on mat-icon "more_horiz" at bounding box center [536, 199] width 10 height 10
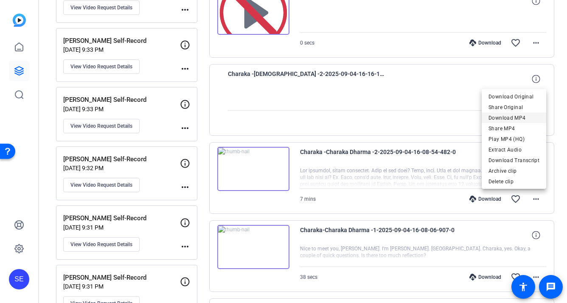
click at [524, 118] on span "Download MP4" at bounding box center [514, 118] width 51 height 10
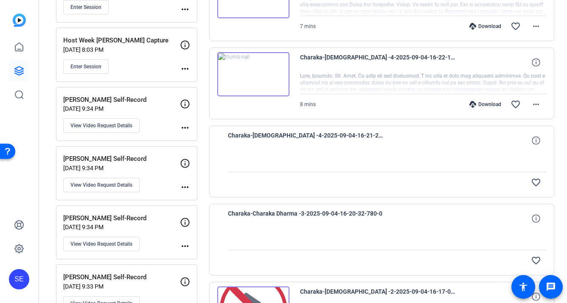
scroll to position [202, 0]
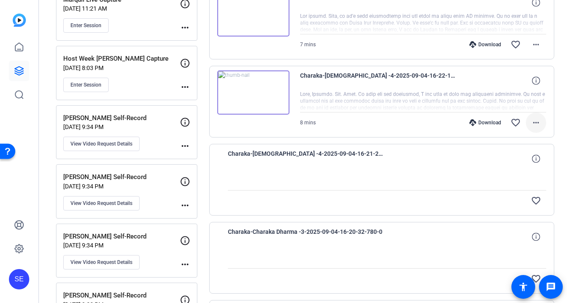
click at [537, 123] on mat-icon "more_horiz" at bounding box center [536, 123] width 10 height 10
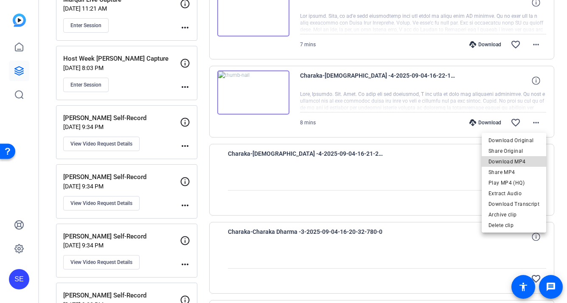
click at [524, 161] on span "Download MP4" at bounding box center [514, 162] width 51 height 10
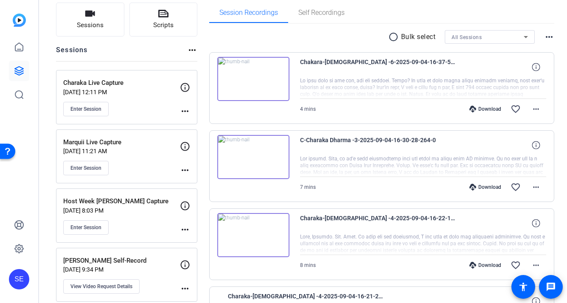
scroll to position [57, 0]
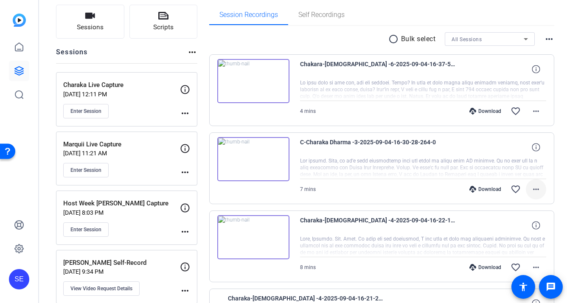
click at [540, 188] on mat-icon "more_horiz" at bounding box center [536, 189] width 10 height 10
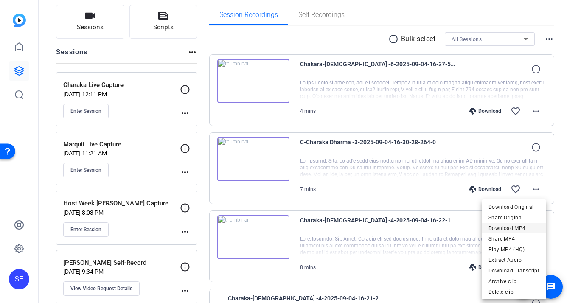
click at [534, 227] on span "Download MP4" at bounding box center [514, 228] width 51 height 10
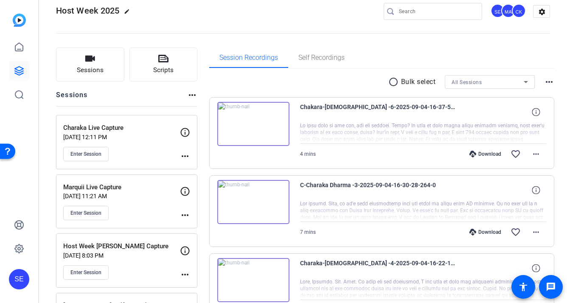
scroll to position [5, 0]
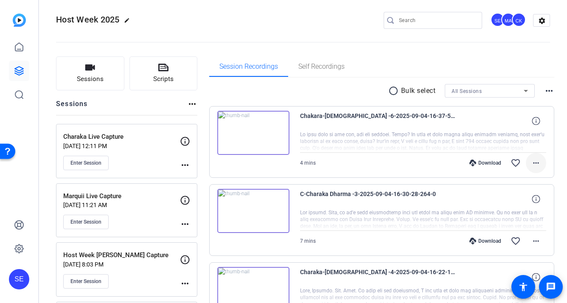
click at [535, 163] on mat-icon "more_horiz" at bounding box center [536, 163] width 10 height 10
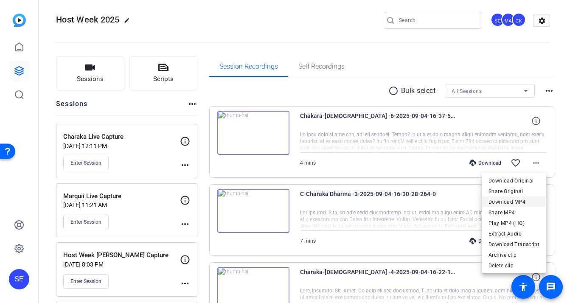
click at [530, 200] on span "Download MP4" at bounding box center [514, 202] width 51 height 10
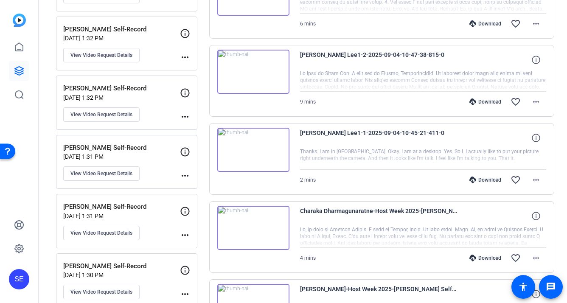
scroll to position [1234, 0]
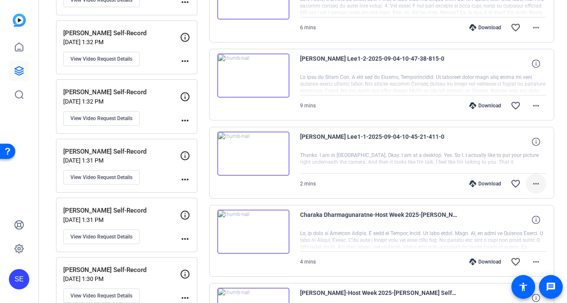
click at [537, 184] on mat-icon "more_horiz" at bounding box center [536, 184] width 10 height 10
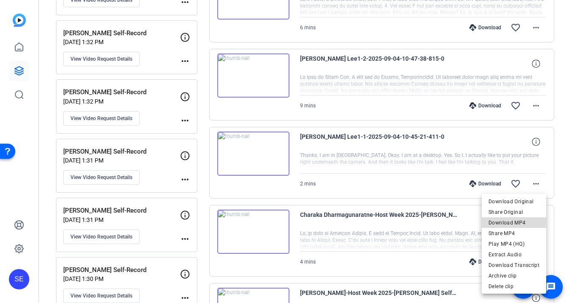
click at [526, 222] on span "Download MP4" at bounding box center [514, 223] width 51 height 10
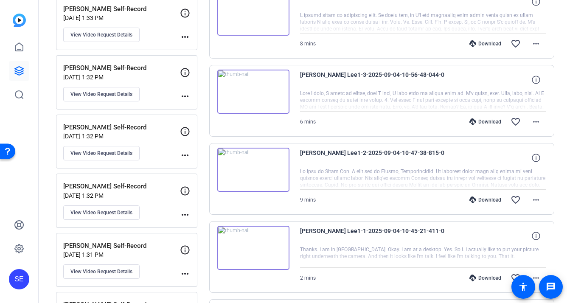
scroll to position [1138, 0]
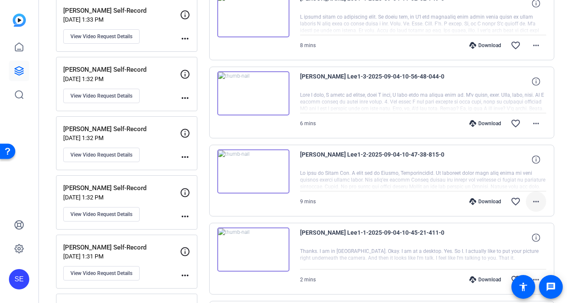
click at [537, 202] on mat-icon "more_horiz" at bounding box center [536, 202] width 10 height 10
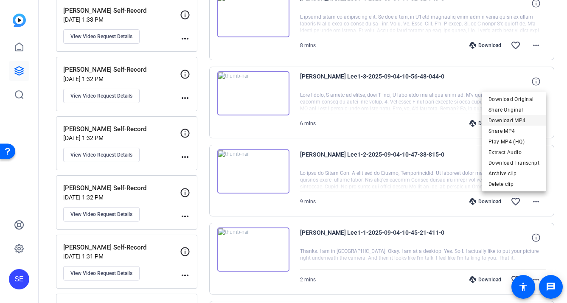
click at [518, 117] on span "Download MP4" at bounding box center [514, 120] width 51 height 10
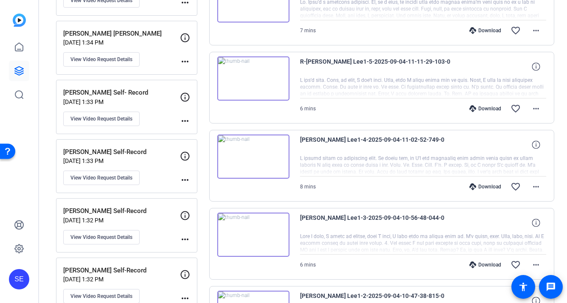
scroll to position [987, 0]
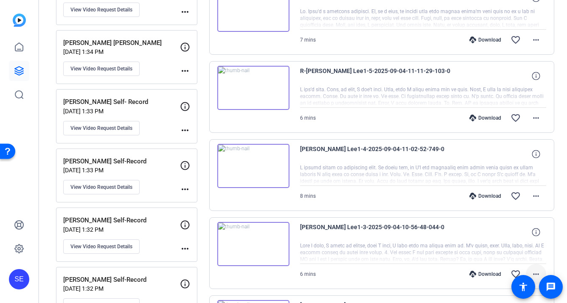
click at [537, 273] on mat-icon "more_horiz" at bounding box center [536, 274] width 10 height 10
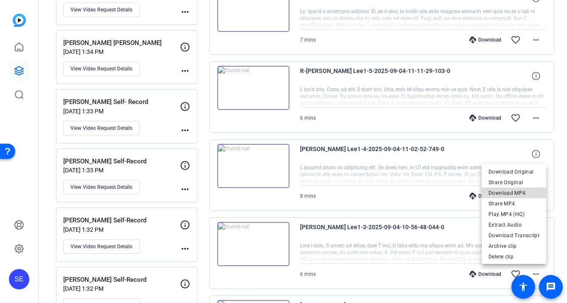
click at [518, 192] on span "Download MP4" at bounding box center [514, 193] width 51 height 10
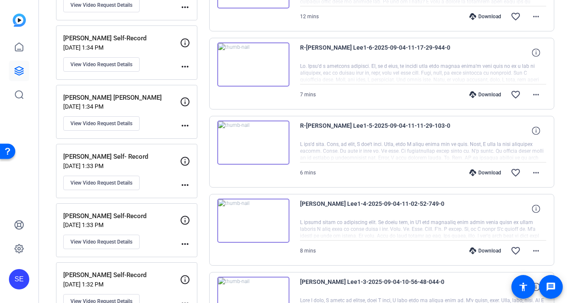
scroll to position [928, 0]
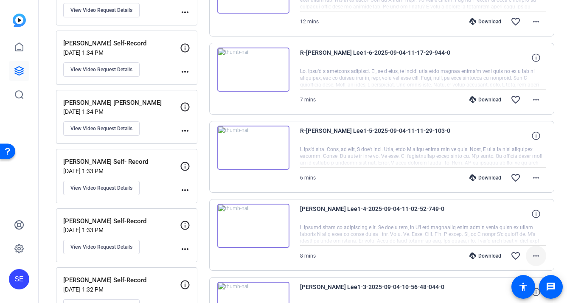
click at [541, 257] on mat-icon "more_horiz" at bounding box center [536, 256] width 10 height 10
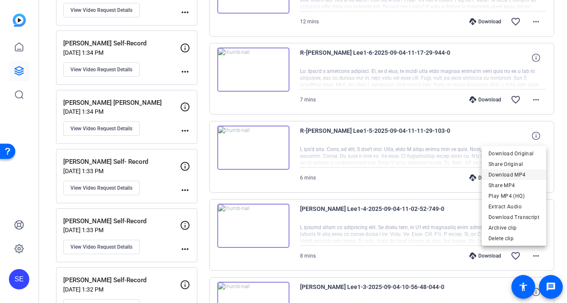
click at [519, 174] on span "Download MP4" at bounding box center [514, 175] width 51 height 10
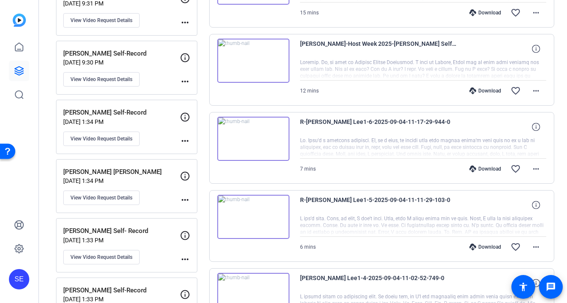
scroll to position [855, 0]
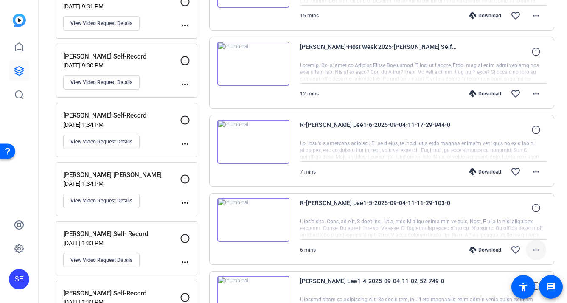
click at [537, 253] on mat-icon "more_horiz" at bounding box center [536, 250] width 10 height 10
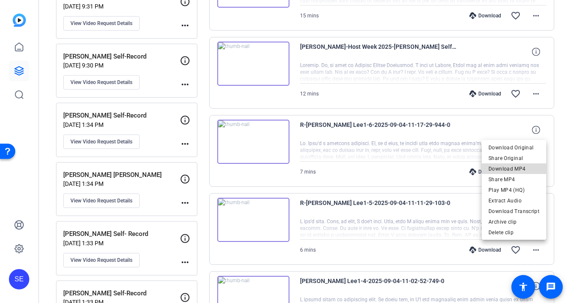
click at [520, 168] on span "Download MP4" at bounding box center [514, 169] width 51 height 10
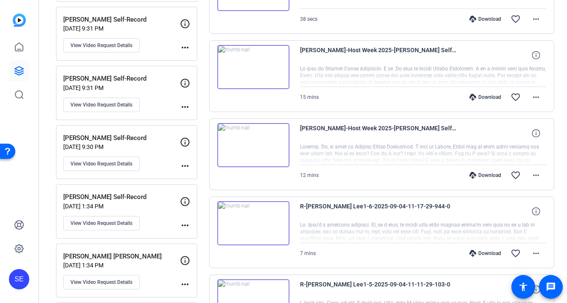
scroll to position [764, 0]
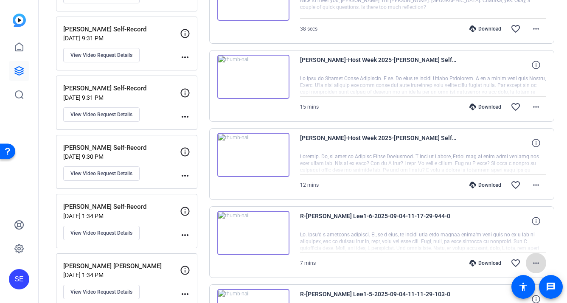
click at [541, 261] on span at bounding box center [536, 263] width 20 height 20
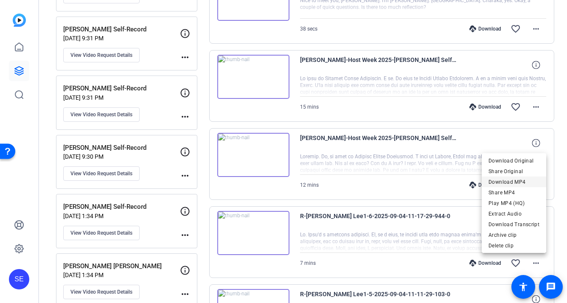
click at [530, 180] on span "Download MP4" at bounding box center [514, 182] width 51 height 10
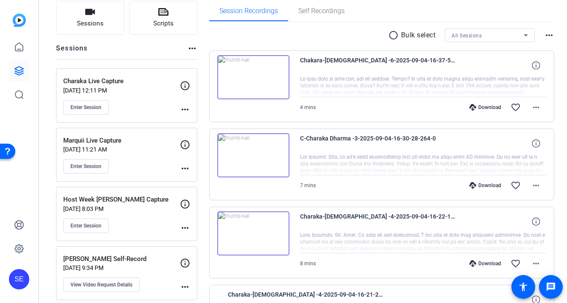
scroll to position [0, 0]
